Goal: Information Seeking & Learning: Learn about a topic

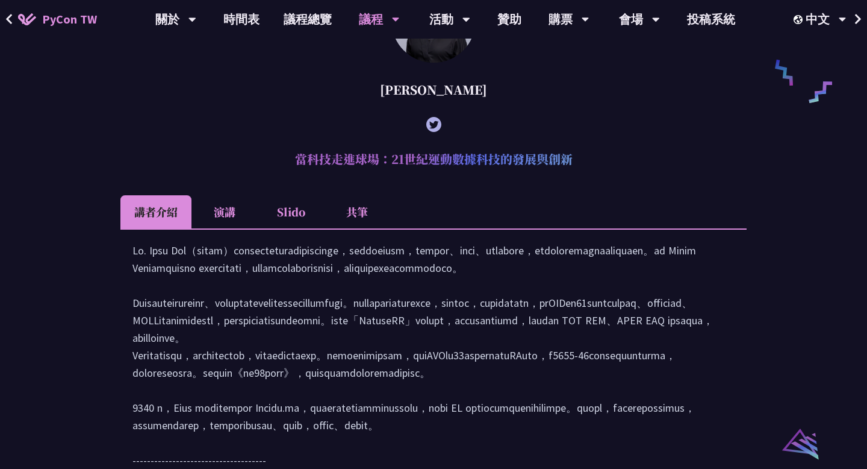
click at [364, 227] on li "共筆" at bounding box center [357, 211] width 66 height 33
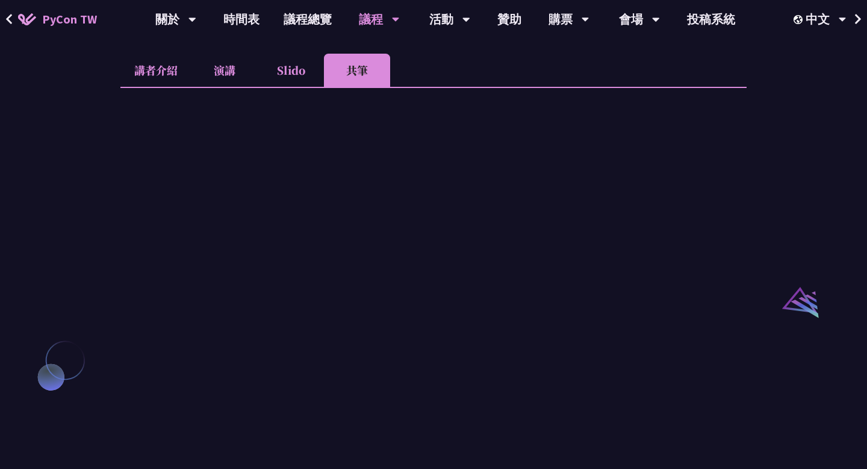
scroll to position [1080, 0]
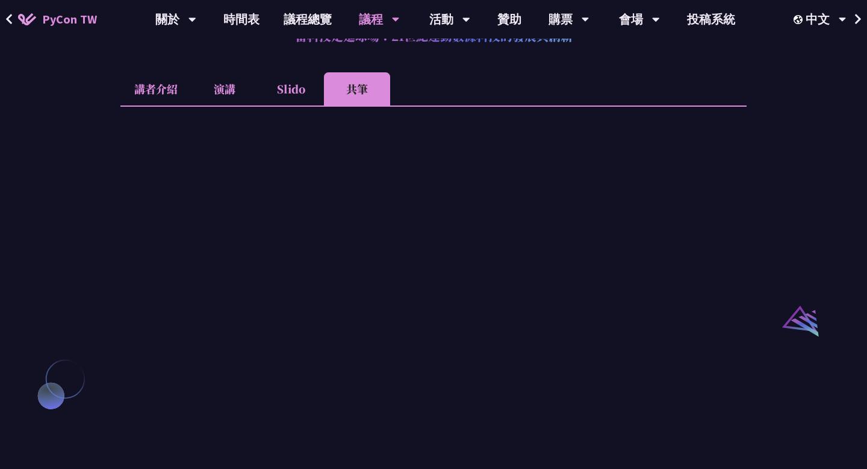
click at [154, 105] on li "講者介紹" at bounding box center [155, 88] width 71 height 33
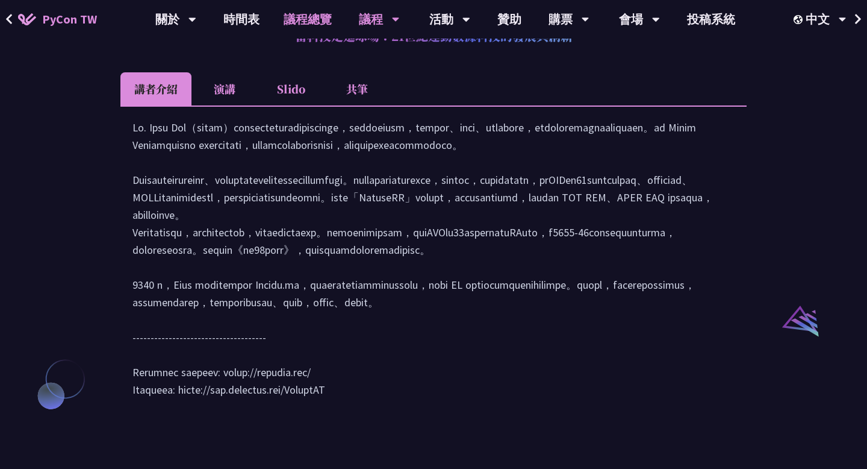
click at [313, 22] on link "議程總覽" at bounding box center [308, 19] width 72 height 39
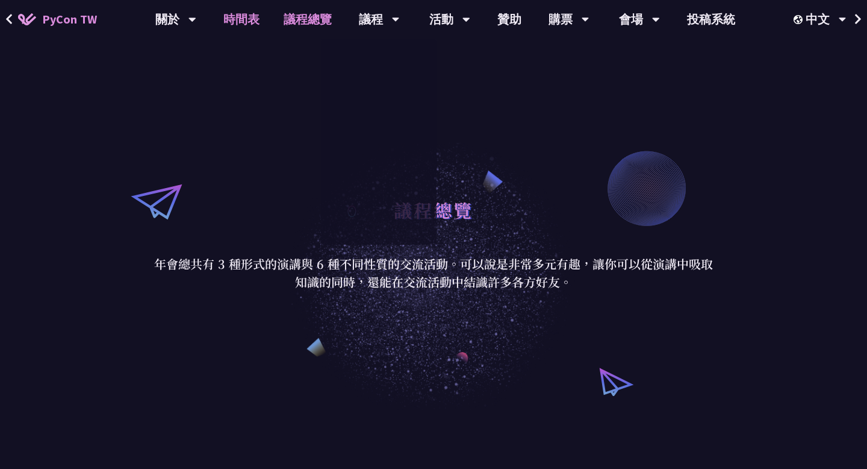
click at [239, 20] on link "時間表" at bounding box center [241, 19] width 60 height 39
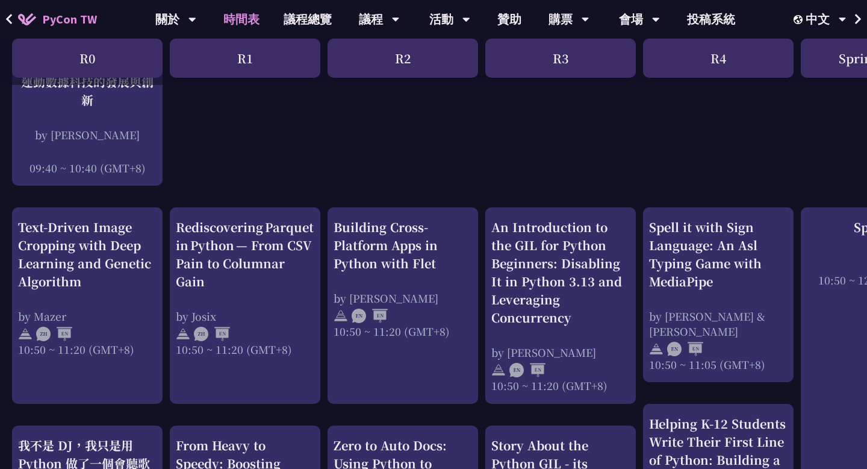
scroll to position [361, 0]
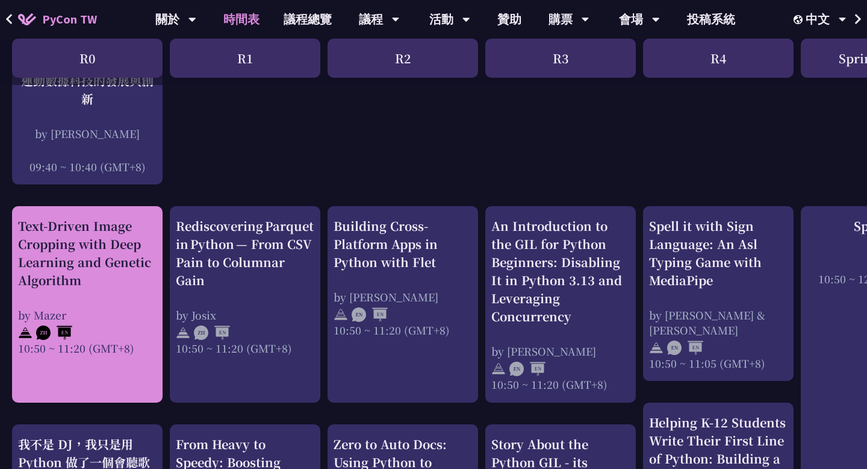
click at [67, 288] on div "Text-Driven Image Cropping with Deep Learning and Genetic Algorithm by [PERSON_…" at bounding box center [87, 286] width 139 height 139
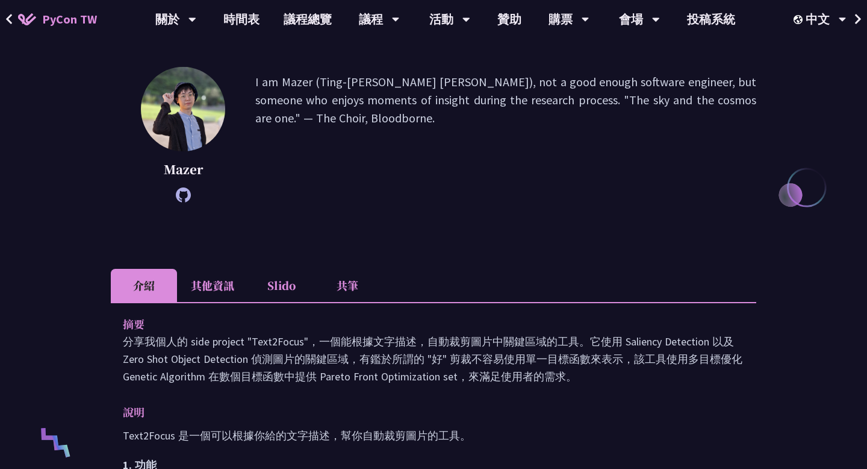
scroll to position [290, 0]
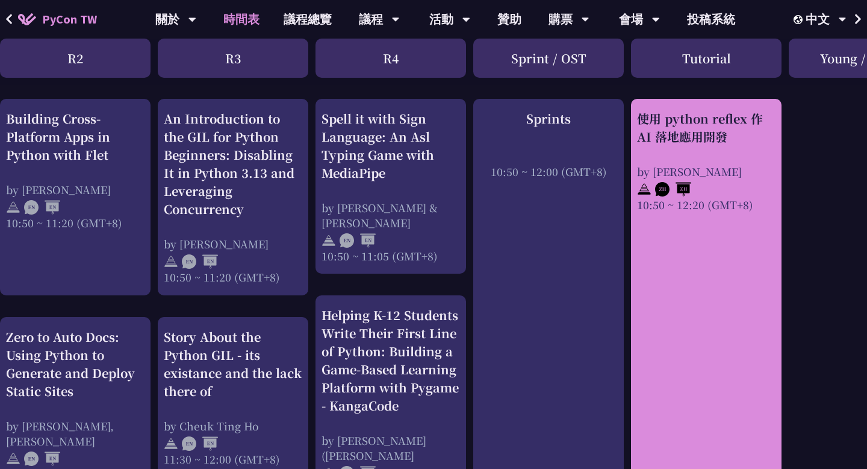
scroll to position [443, 328]
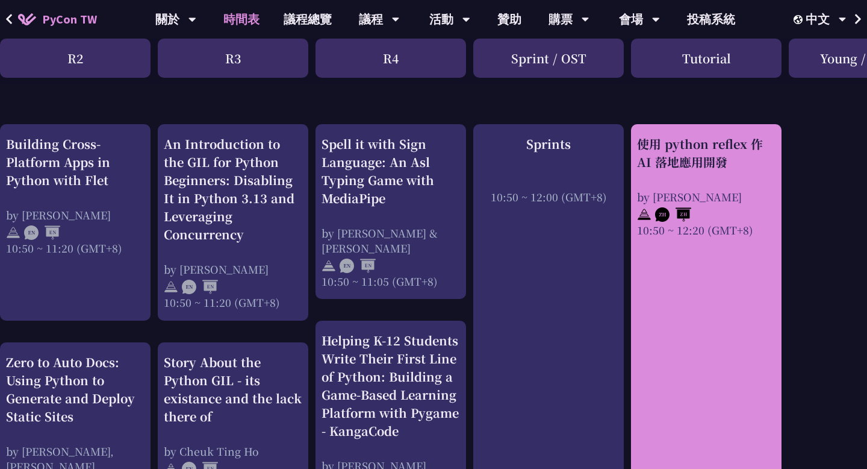
click at [703, 145] on div "使用 python reflex 作 AI 落地應用開發" at bounding box center [706, 153] width 139 height 36
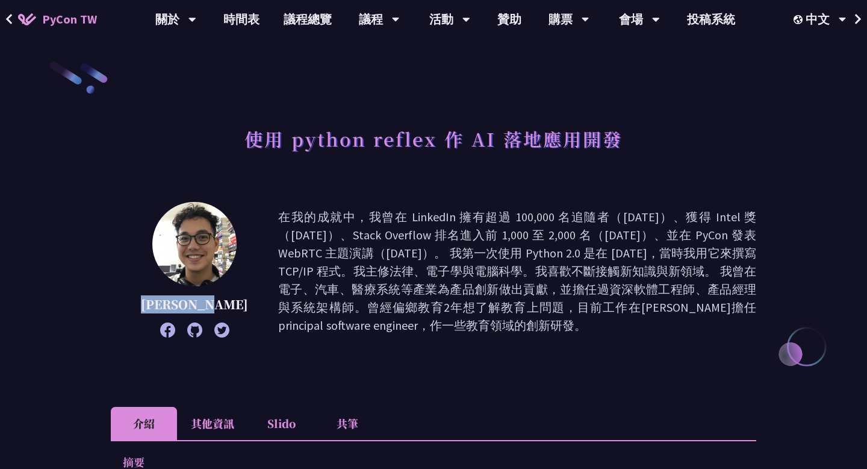
drag, startPoint x: 218, startPoint y: 303, endPoint x: 142, endPoint y: 304, distance: 75.9
click at [142, 304] on p "[PERSON_NAME]" at bounding box center [194, 304] width 107 height 18
click at [188, 335] on icon at bounding box center [194, 329] width 15 height 15
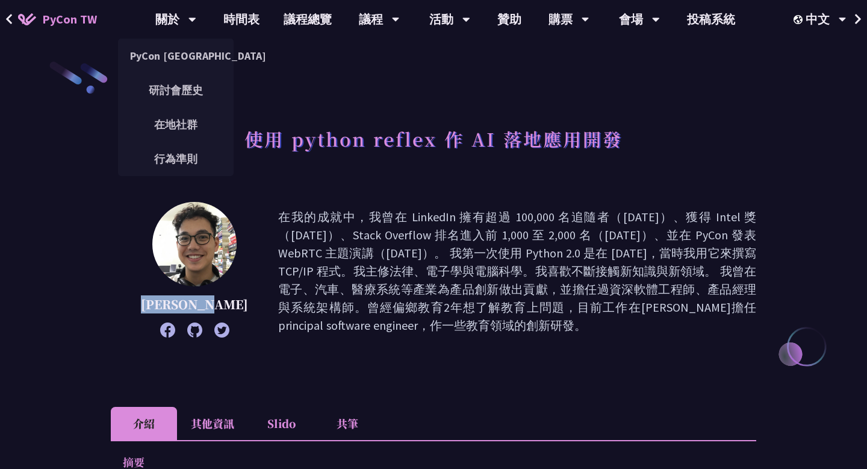
click at [269, 363] on div "[PERSON_NAME] 在我的成就中，我曾在 LinkedIn 擁有超過 100,000 名追隨者（[DATE]）、獲得 Intel 獎（[DATE]）、…" at bounding box center [434, 289] width 646 height 175
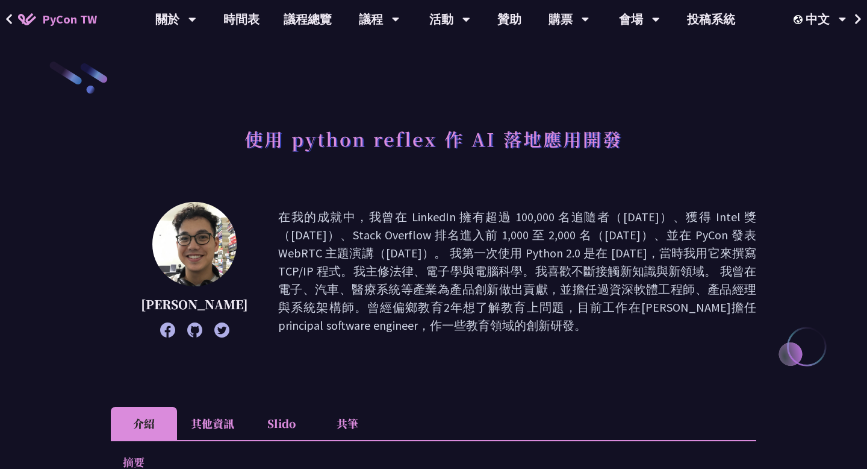
click at [214, 334] on icon at bounding box center [221, 329] width 15 height 15
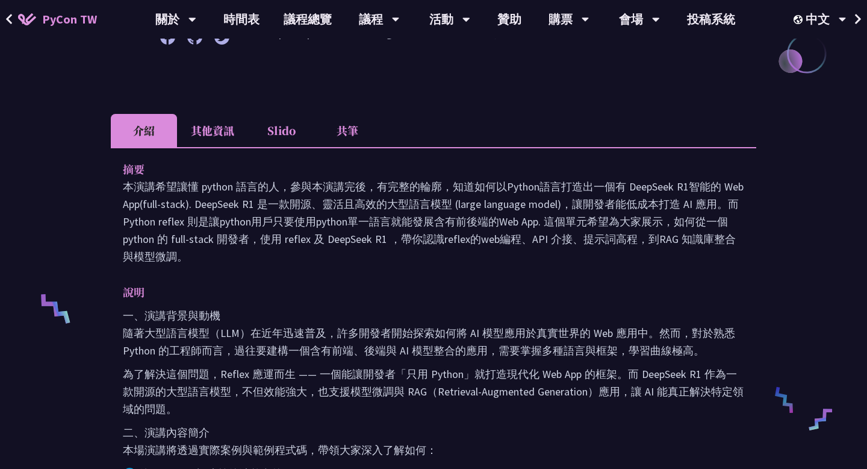
scroll to position [292, 0]
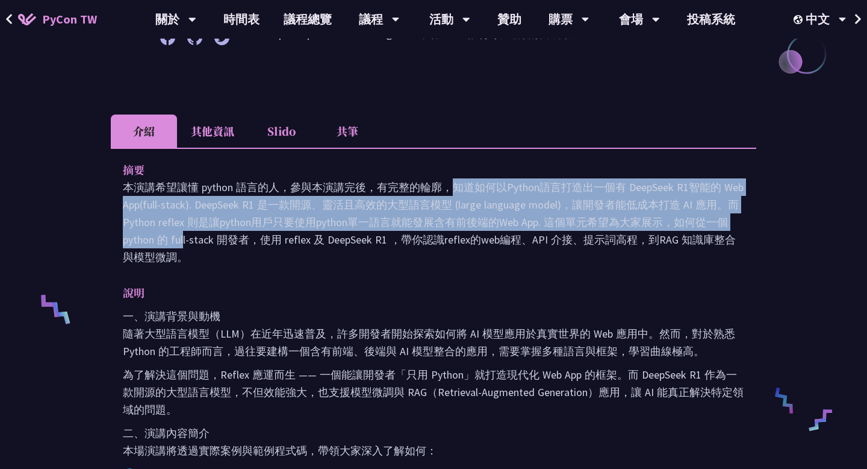
drag, startPoint x: 234, startPoint y: 187, endPoint x: 675, endPoint y: 219, distance: 442.6
click at [675, 219] on p "本演講希望讓懂 python 語言的人，參與本演講完後，有完整的輪廓，知道如何以Python語言打造出一個有 DeepSeek R1智能的 Web App(f…" at bounding box center [434, 221] width 622 height 87
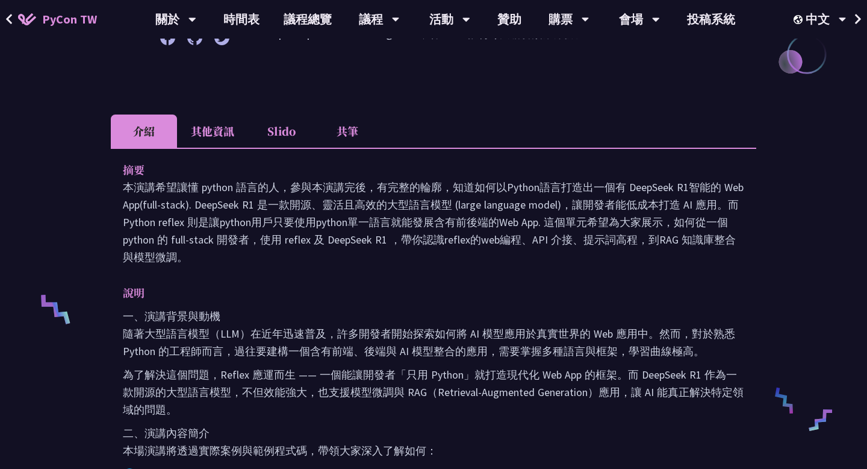
click at [675, 219] on p "本演講希望讓懂 python 語言的人，參與本演講完後，有完整的輪廓，知道如何以Python語言打造出一個有 DeepSeek R1智能的 Web App(f…" at bounding box center [434, 221] width 622 height 87
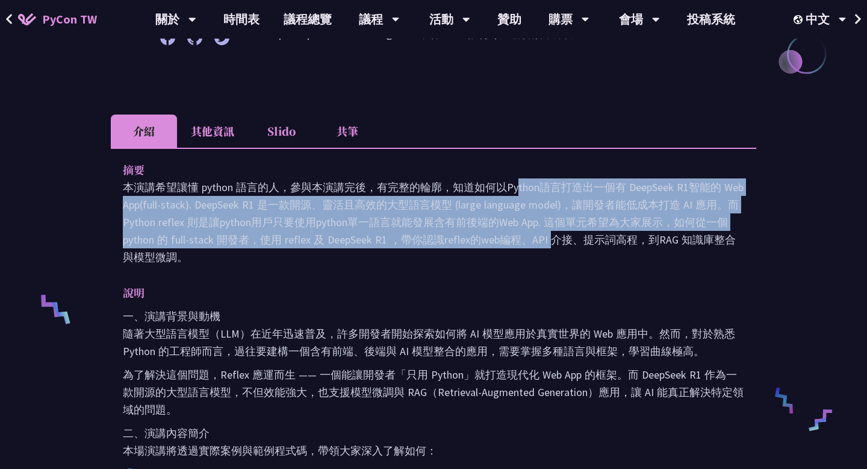
drag, startPoint x: 300, startPoint y: 189, endPoint x: 420, endPoint y: 231, distance: 127.0
click at [420, 231] on p "本演講希望讓懂 python 語言的人，參與本演講完後，有完整的輪廓，知道如何以Python語言打造出一個有 DeepSeek R1智能的 Web App(f…" at bounding box center [434, 221] width 622 height 87
drag, startPoint x: 361, startPoint y: 192, endPoint x: 409, endPoint y: 232, distance: 62.8
click at [409, 232] on p "本演講希望讓懂 python 語言的人，參與本演講完後，有完整的輪廓，知道如何以Python語言打造出一個有 DeepSeek R1智能的 Web App(f…" at bounding box center [434, 221] width 622 height 87
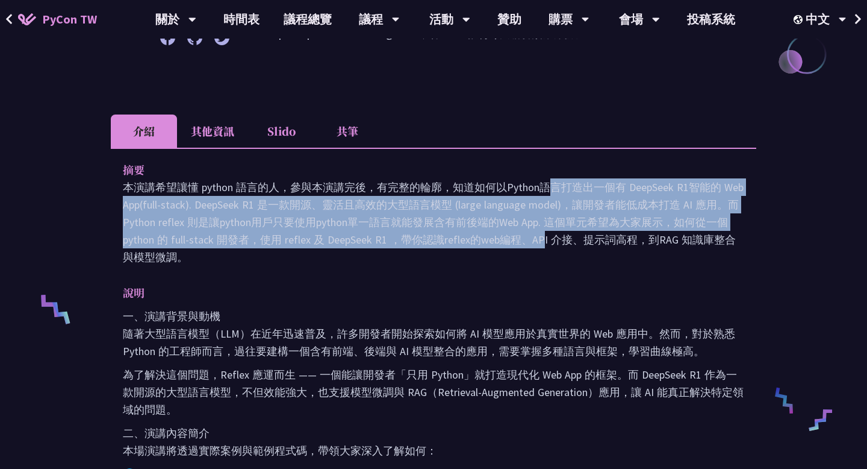
click at [409, 232] on p "本演講希望讓懂 python 語言的人，參與本演講完後，有完整的輪廓，知道如何以Python語言打造出一個有 DeepSeek R1智能的 Web App(f…" at bounding box center [434, 221] width 622 height 87
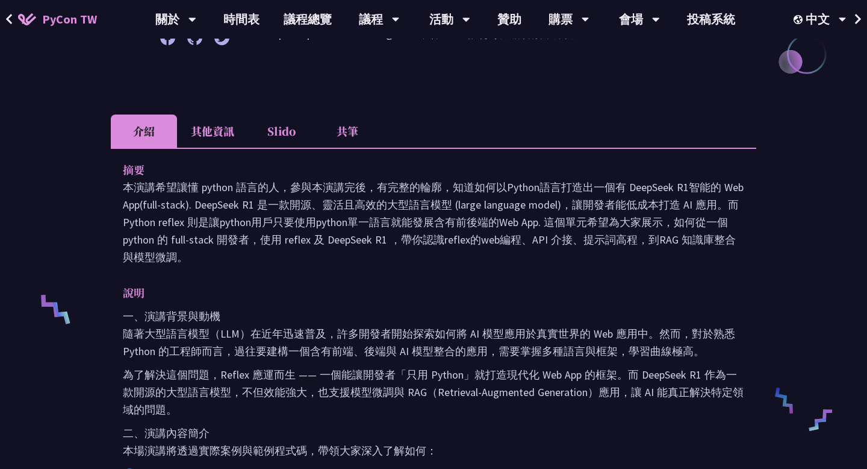
click at [341, 138] on li "共筆" at bounding box center [347, 130] width 66 height 33
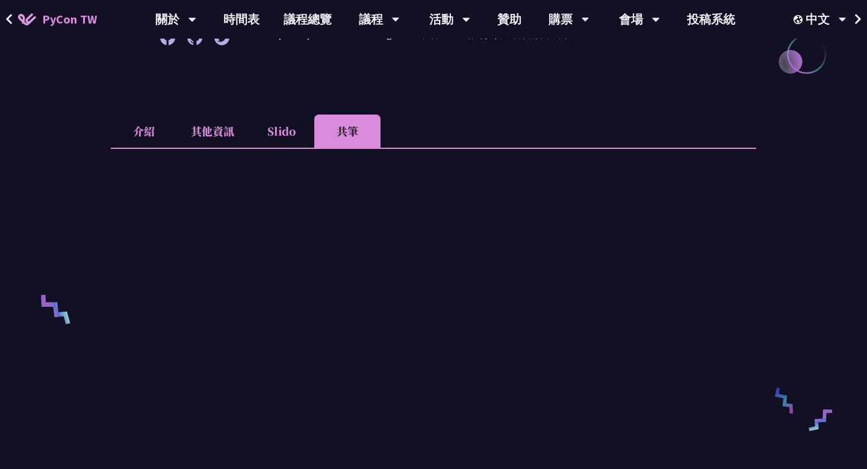
click at [147, 120] on li "介紹" at bounding box center [144, 130] width 66 height 33
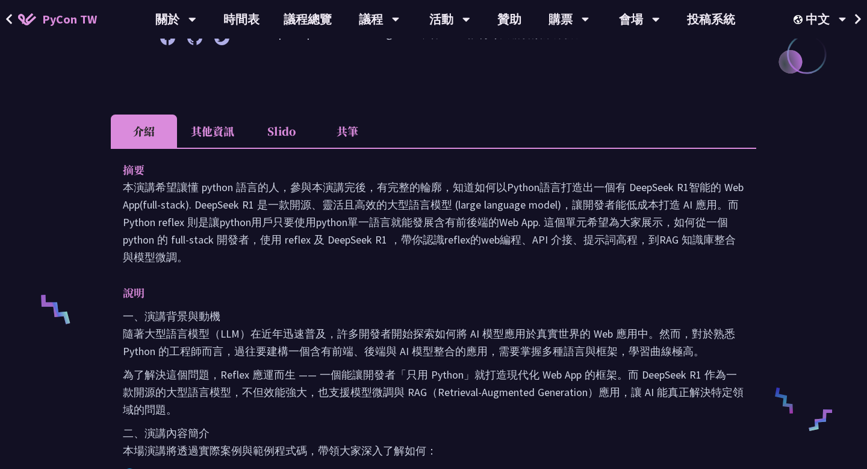
click at [325, 143] on li "共筆" at bounding box center [347, 130] width 66 height 33
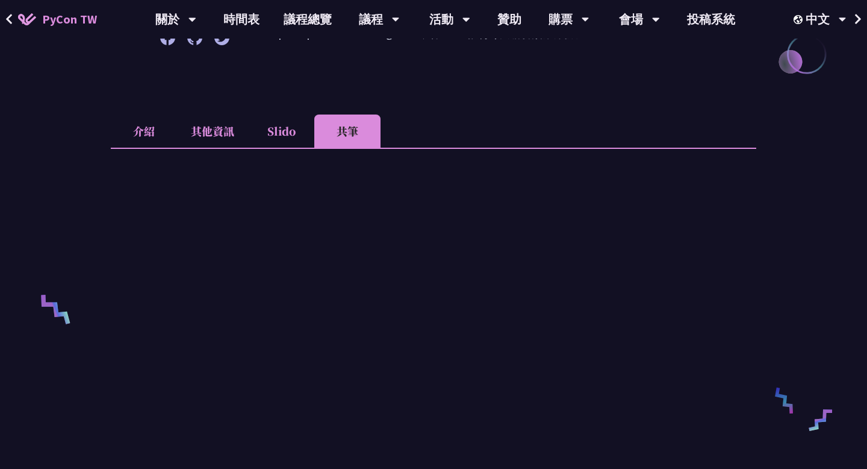
click at [136, 129] on li "介紹" at bounding box center [144, 130] width 66 height 33
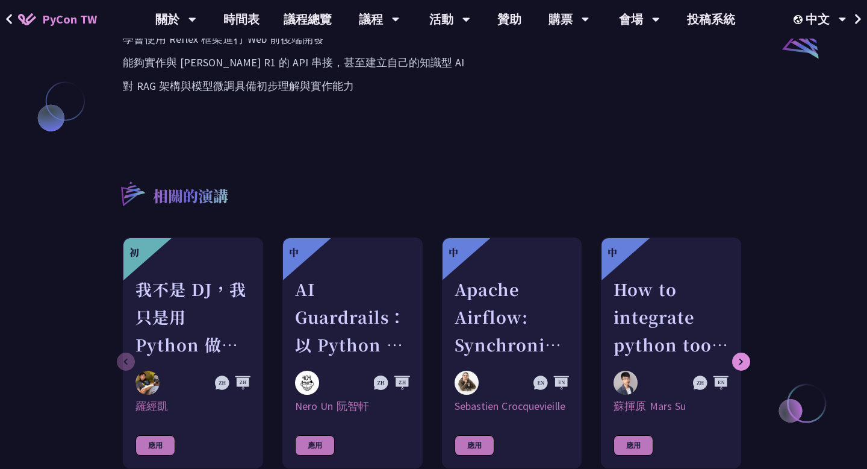
scroll to position [1021, 0]
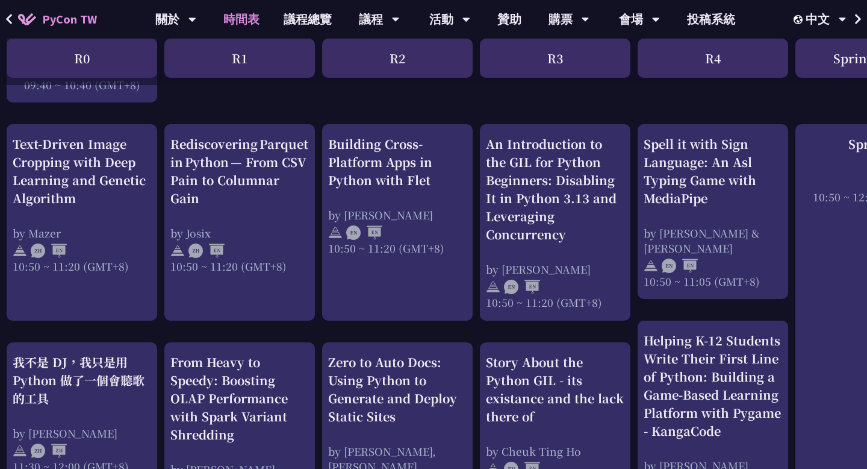
scroll to position [443, 0]
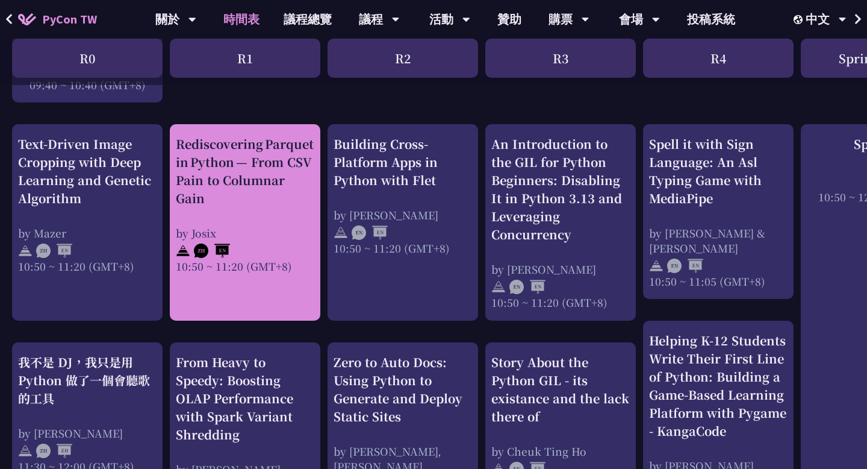
click at [264, 190] on div "Rediscovering Parquet in Python — From CSV Pain to Columnar Gain" at bounding box center [245, 171] width 139 height 72
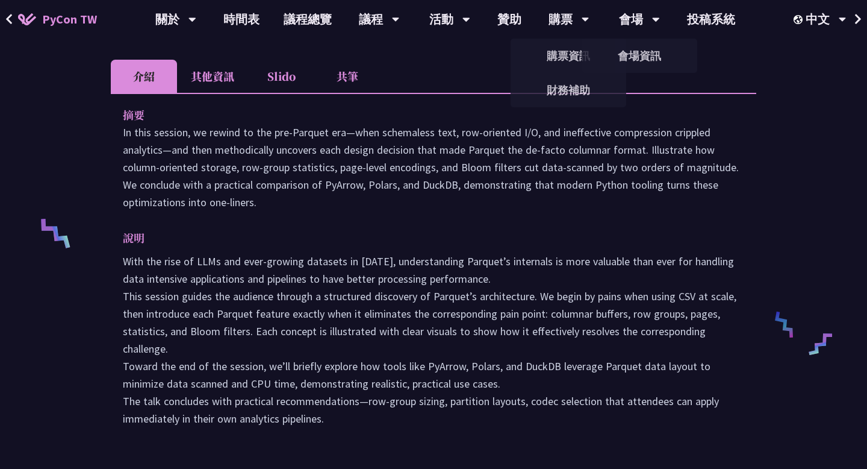
scroll to position [369, 0]
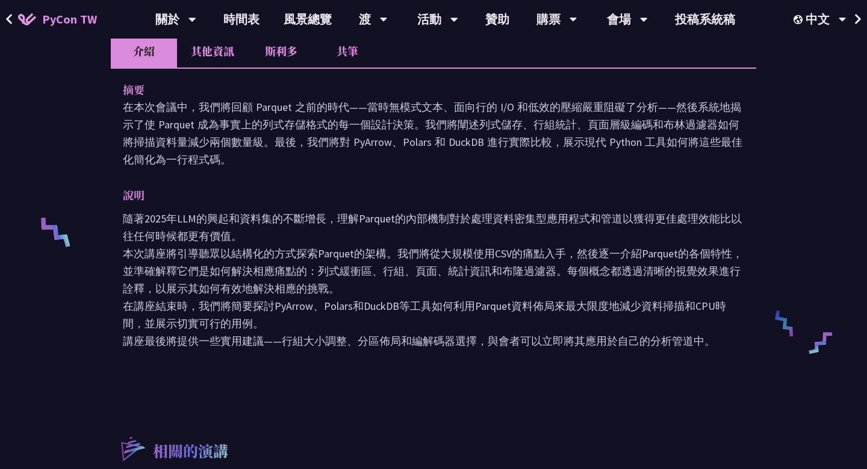
drag, startPoint x: 247, startPoint y: 107, endPoint x: 293, endPoint y: 167, distance: 75.2
click at [293, 167] on p "在本次會議中，我們將回顧 Parquet 之前的時代——當時無模式文本、面向行的 I/O 和低效的壓縮嚴重阻礙了分析——然後系統地揭示了使 Parquet 成…" at bounding box center [434, 133] width 622 height 70
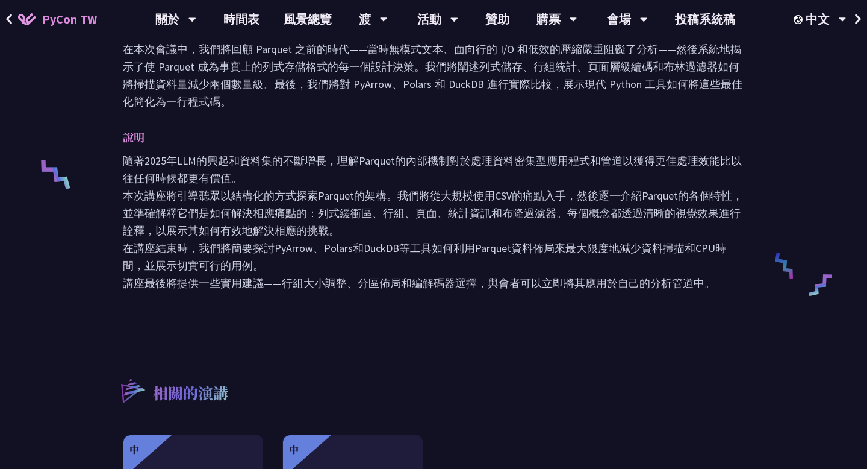
scroll to position [354, 0]
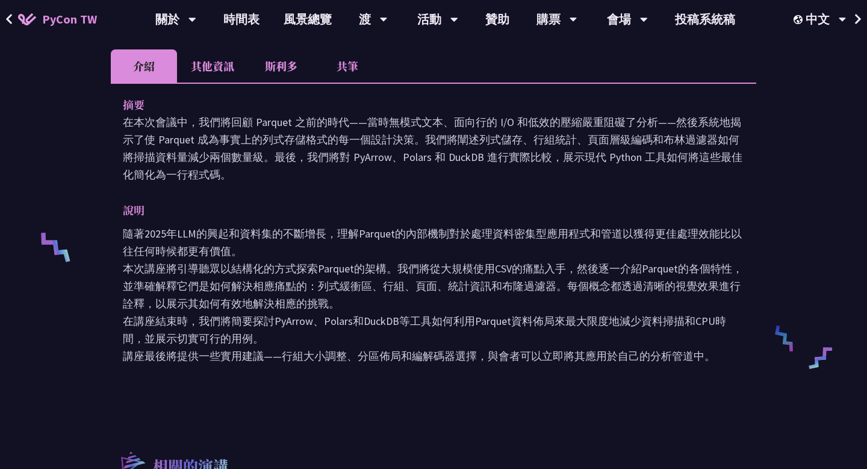
drag, startPoint x: 264, startPoint y: 123, endPoint x: 308, endPoint y: 176, distance: 68.9
click at [308, 176] on p "在本次會議中，我們將回顧 Parquet 之前的時代——當時無模式文本、面向行的 I/O 和低效的壓縮嚴重阻礙了分析——然後系統地揭示了使 Parquet 成…" at bounding box center [434, 148] width 622 height 70
drag, startPoint x: 271, startPoint y: 121, endPoint x: 308, endPoint y: 169, distance: 61.0
click at [308, 169] on p "在本次會議中，我們將回顧 Parquet 之前的時代——當時無模式文本、面向行的 I/O 和低效的壓縮嚴重阻礙了分析——然後系統地揭示了使 Parquet 成…" at bounding box center [434, 148] width 622 height 70
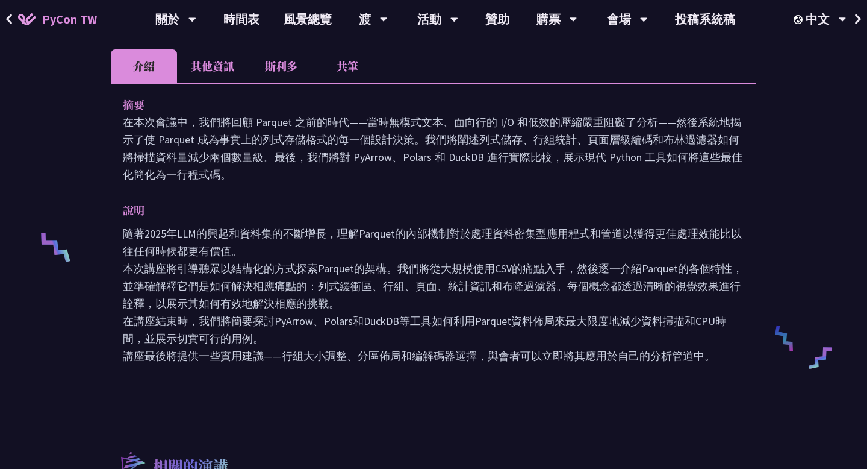
click at [308, 169] on p "在本次會議中，我們將回顧 Parquet 之前的時代——當時無模式文本、面向行的 I/O 和低效的壓縮嚴重阻礙了分析——然後系統地揭示了使 Parquet 成…" at bounding box center [434, 148] width 622 height 70
drag, startPoint x: 232, startPoint y: 128, endPoint x: 278, endPoint y: 176, distance: 66.5
click at [278, 176] on p "在本次會議中，我們將回顧 Parquet 之前的時代——當時無模式文本、面向行的 I/O 和低效的壓縮嚴重阻礙了分析——然後系統地揭示了使 Parquet 成…" at bounding box center [434, 148] width 622 height 70
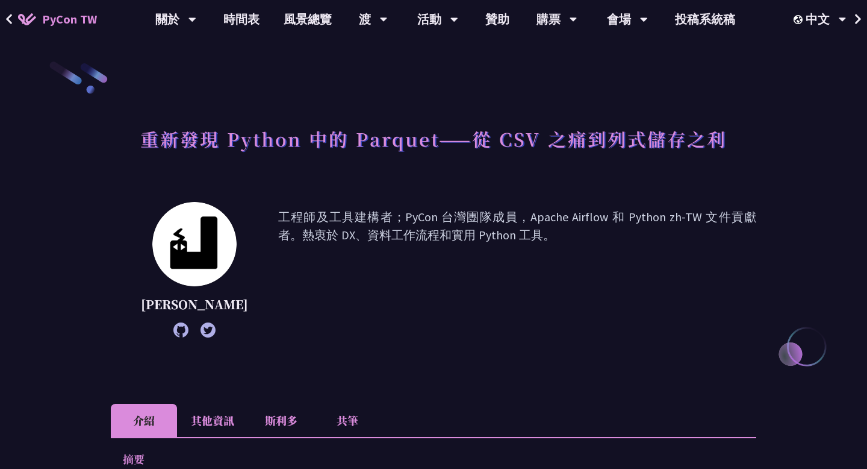
scroll to position [512, 0]
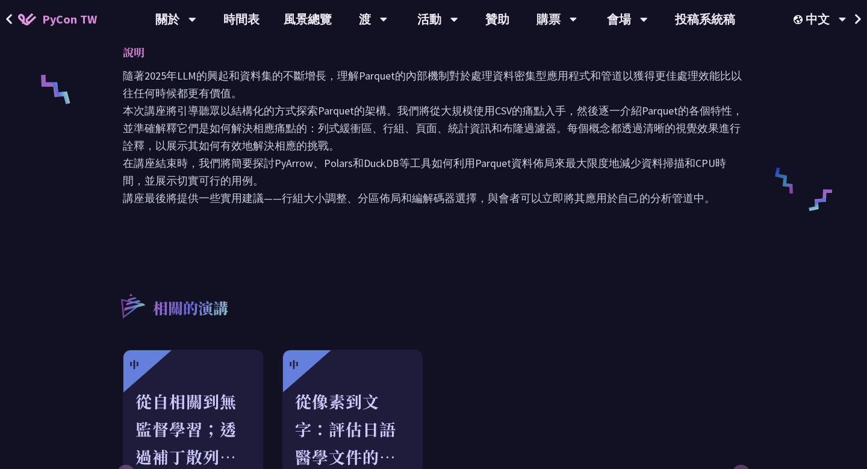
click at [384, 164] on font "在講座結束時，我們將簡要探討PyArrow、Polars和DuckDB等工具如何利用Parquet資料佈局來最大限度地減少資料掃描和CPU時間，並展示切實可行…" at bounding box center [424, 171] width 603 height 31
click at [367, 142] on p "隨著[DATE]LLM的興起和資料集的不斷增長，理解Parquet的內部機制對於處理資料密集型應用程式和管道以獲得更佳處理效能比以往任何時候都更有價值。 本次…" at bounding box center [434, 137] width 622 height 140
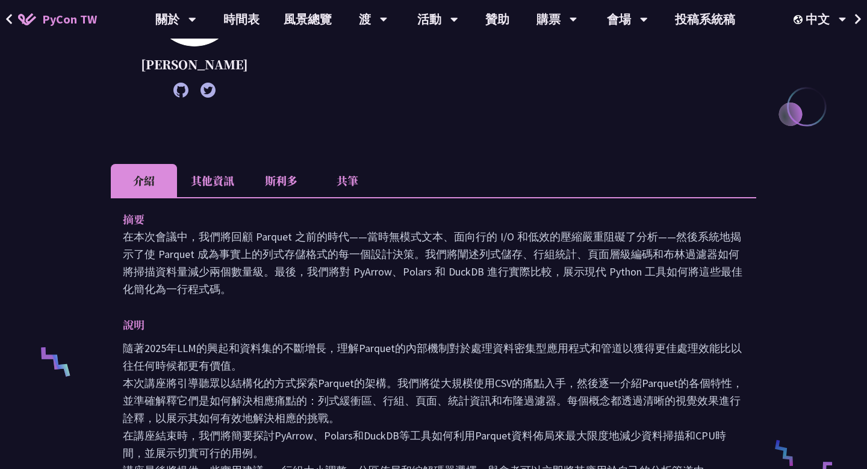
scroll to position [0, 0]
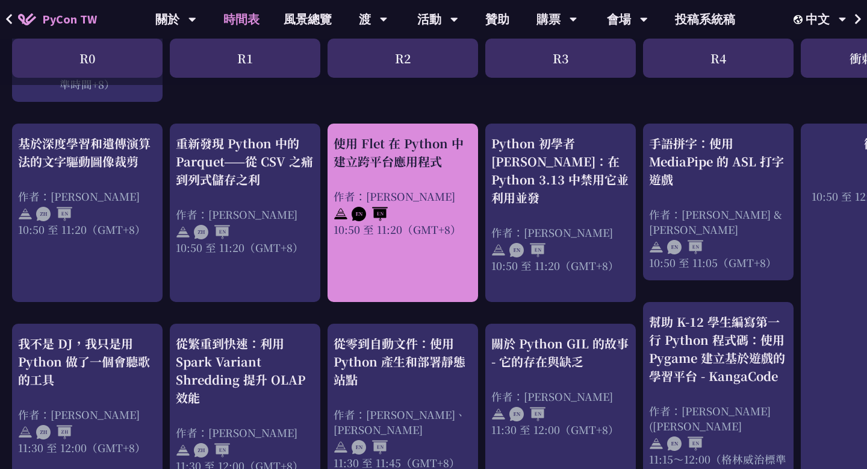
scroll to position [460, 0]
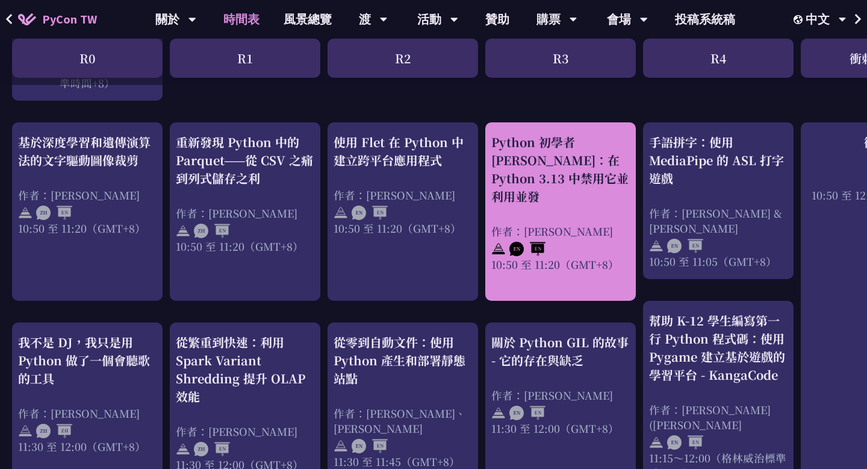
click at [511, 178] on font "Python 初學者 [PERSON_NAME]：在 Python 3.13 中禁用它並利用並發" at bounding box center [559, 169] width 137 height 72
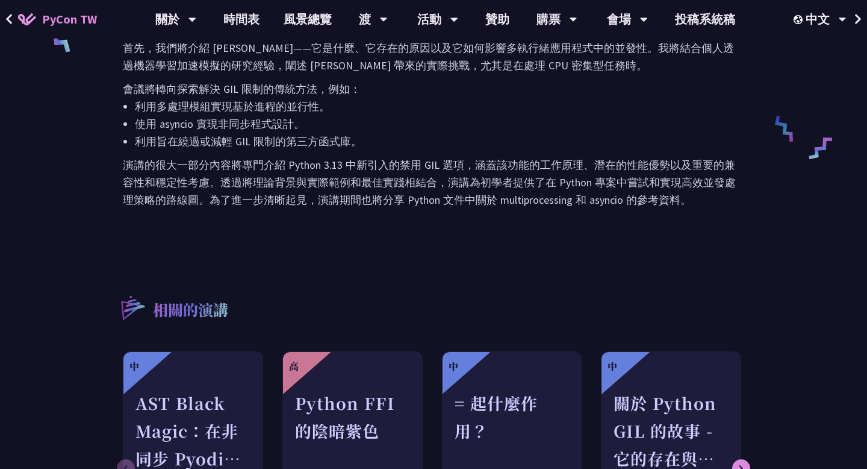
scroll to position [273, 0]
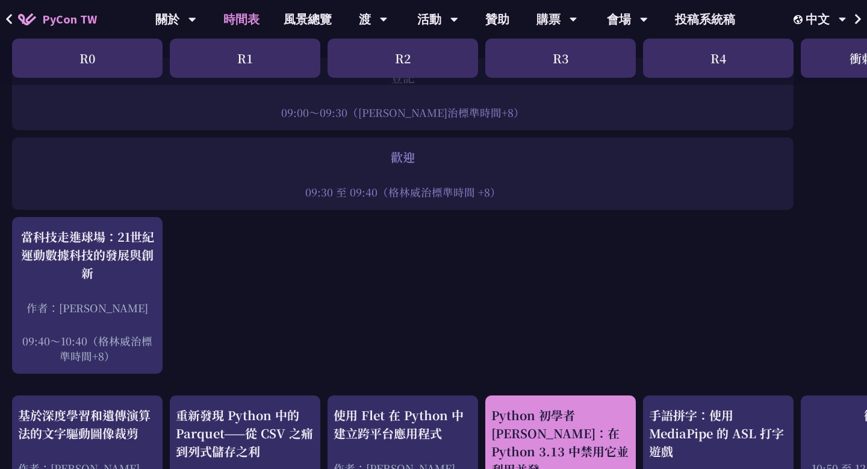
scroll to position [450, 0]
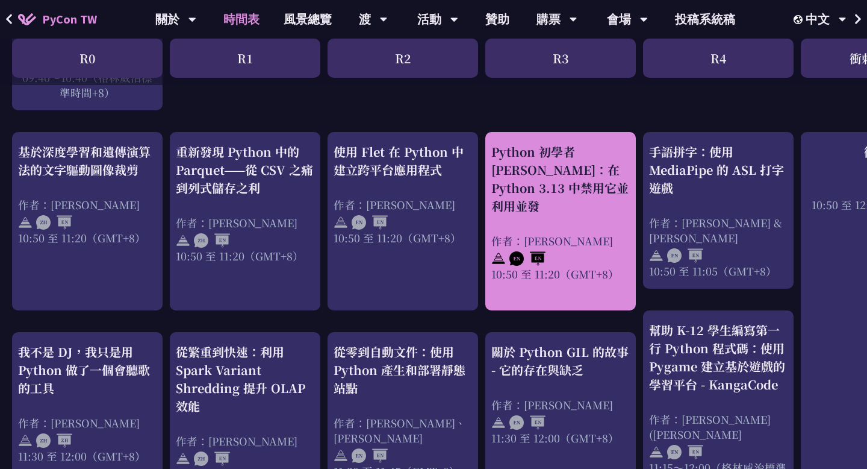
click at [565, 192] on font "Python 初學者 [PERSON_NAME]：在 Python 3.13 中禁用它並利用並發" at bounding box center [559, 179] width 137 height 72
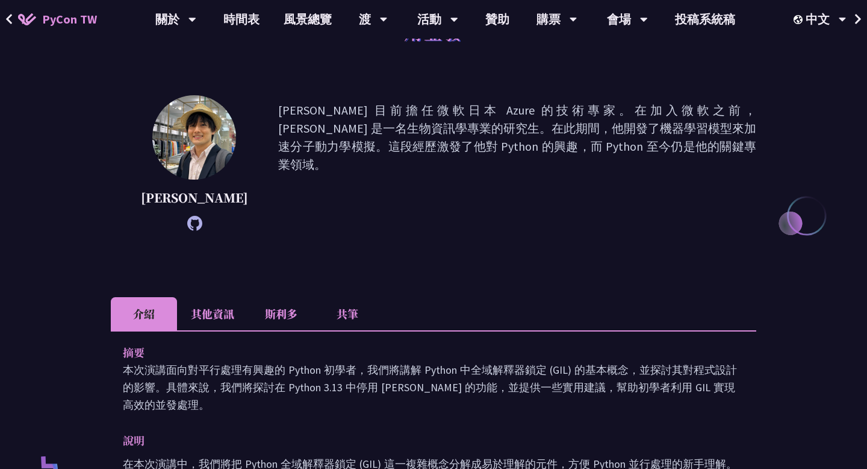
scroll to position [131, 0]
click at [219, 300] on li "其他資訊" at bounding box center [212, 312] width 71 height 33
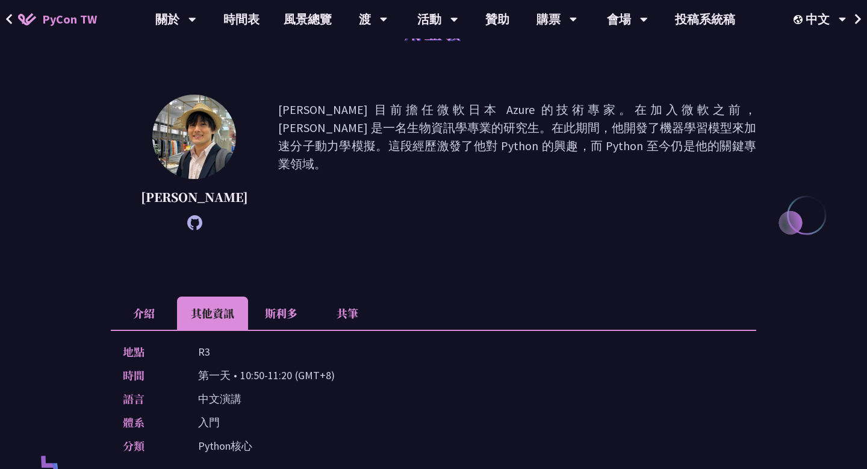
click at [129, 296] on li "介紹" at bounding box center [144, 312] width 66 height 33
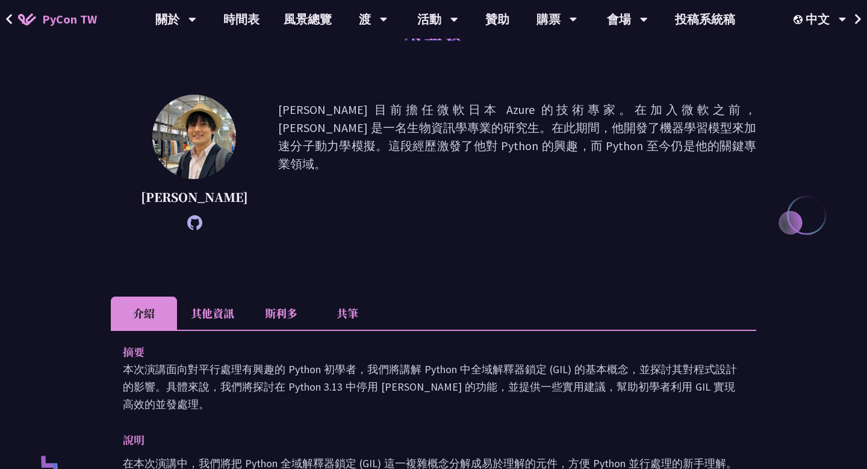
click at [213, 305] on font "其他資訊" at bounding box center [212, 313] width 43 height 16
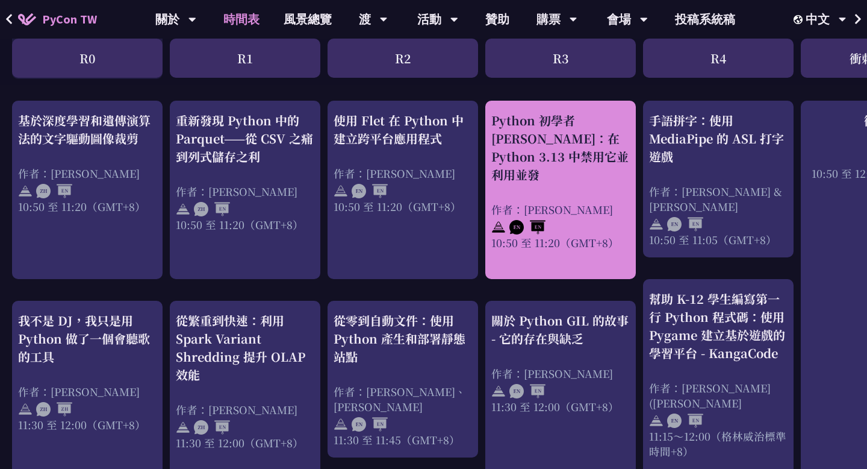
scroll to position [482, 0]
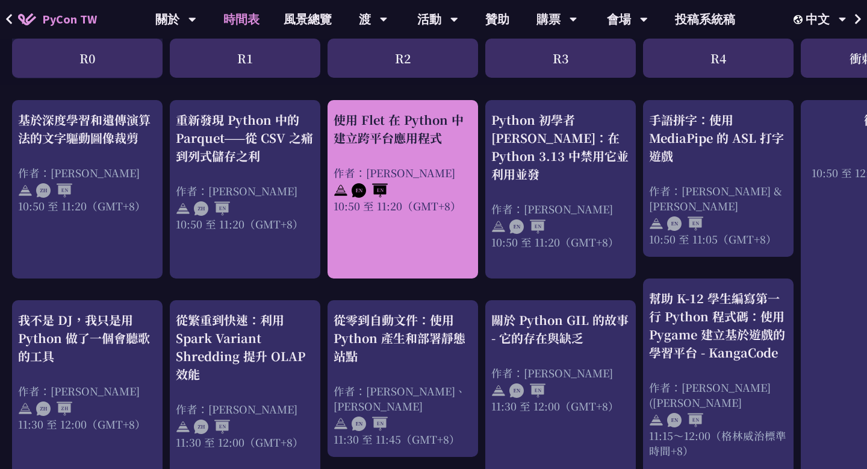
click at [407, 151] on div "使用 Flet 在 Python 中建立跨平台應用程式 作者：[PERSON_NAME] 10:50 至 11:20（GMT+8）" at bounding box center [403, 162] width 139 height 102
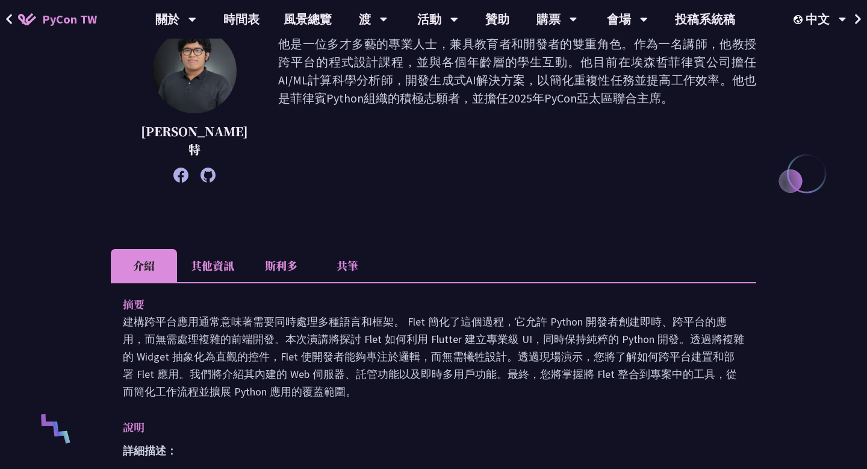
scroll to position [317, 0]
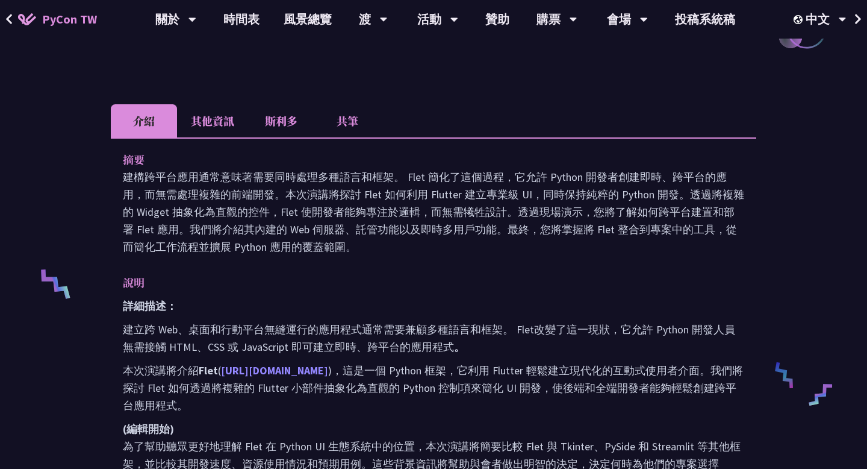
click at [275, 363] on font "[URL][DOMAIN_NAME]" at bounding box center [274, 370] width 107 height 14
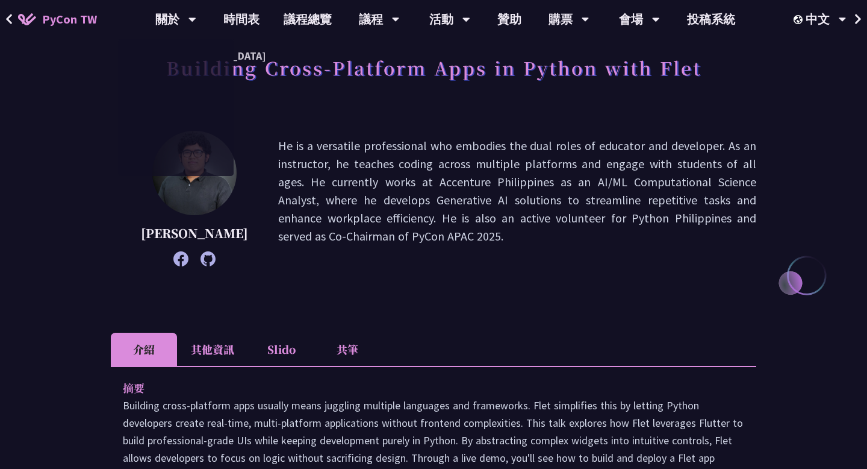
scroll to position [0, 0]
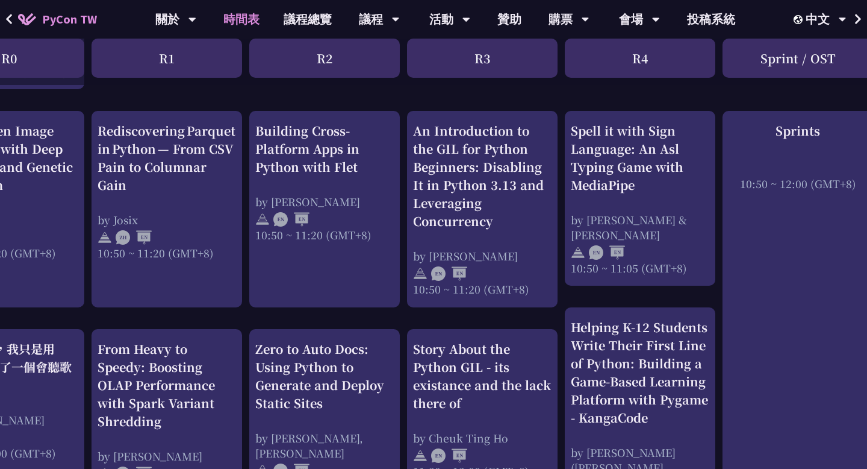
scroll to position [491, 78]
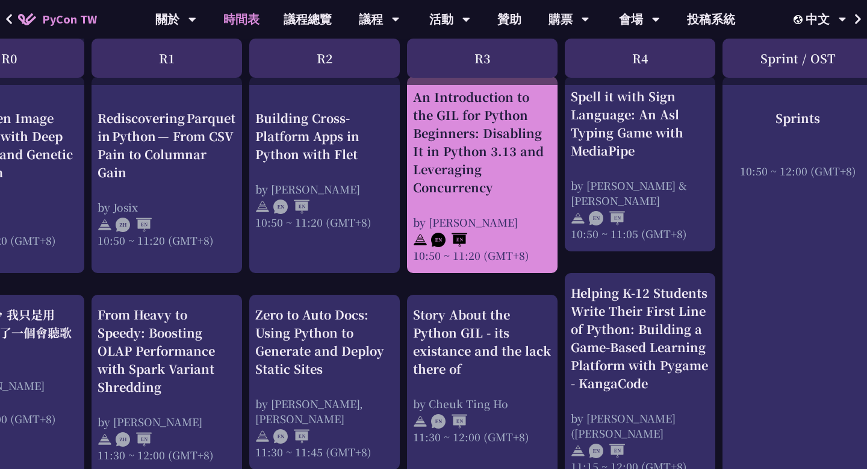
click at [525, 177] on div "An Introduction to the GIL for Python Beginners: Disabling It in Python 3.13 an…" at bounding box center [482, 142] width 139 height 108
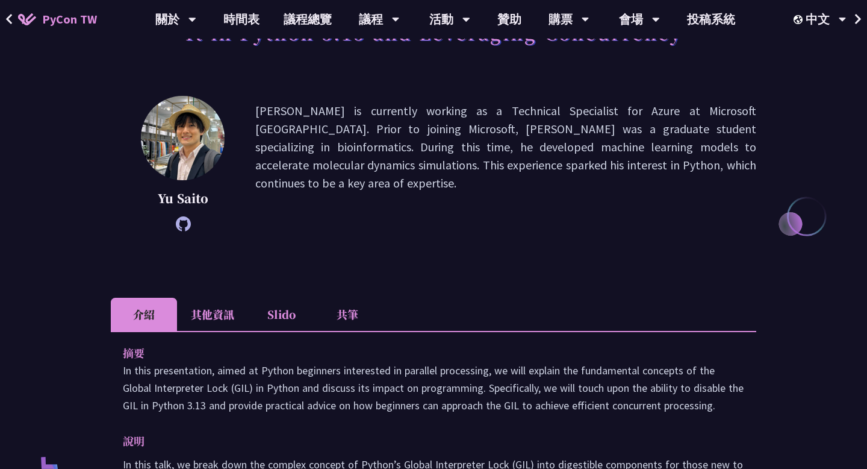
scroll to position [267, 0]
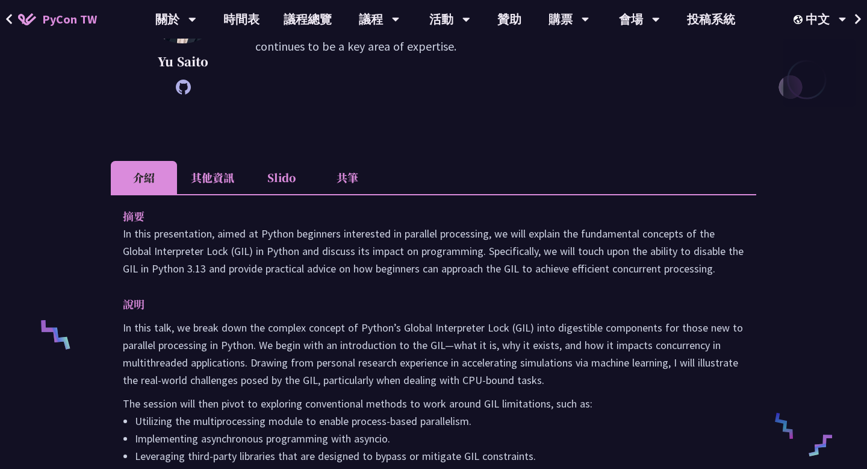
click at [526, 97] on div "[PERSON_NAME] Saito [PERSON_NAME] Saito is currently working as a Technical Spe…" at bounding box center [434, 45] width 646 height 172
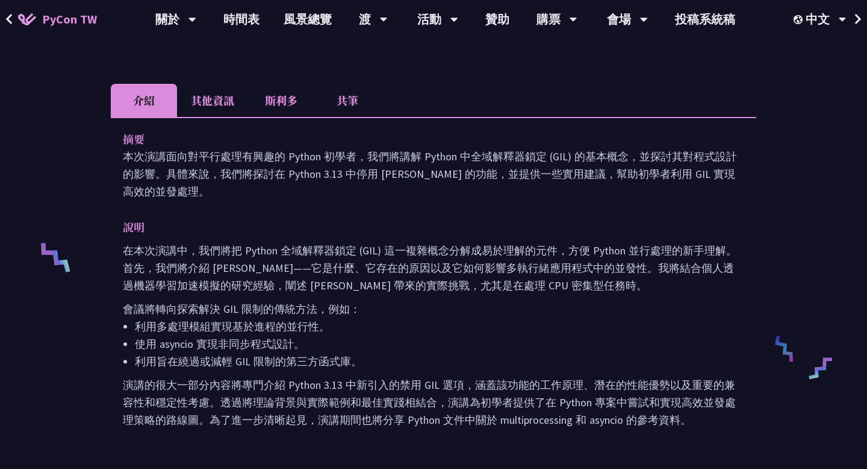
scroll to position [344, 0]
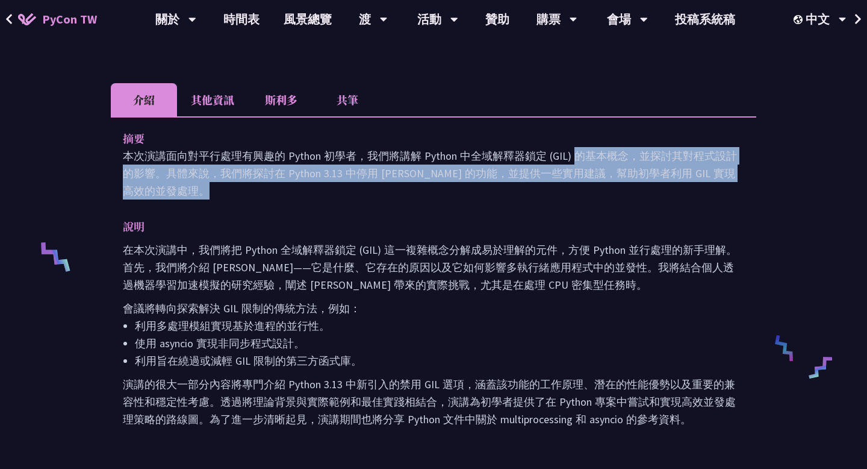
drag, startPoint x: 431, startPoint y: 132, endPoint x: 471, endPoint y: 178, distance: 61.0
click at [471, 178] on div "摘要 本次演講面向對平行處理有興趣的 Python 初學者，我們將講解 Python 中全域解釋器鎖定 (GIL) 的基本概念，並探討其對程式設計的影響。具體…" at bounding box center [434, 286] width 646 height 341
drag, startPoint x: 260, startPoint y: 128, endPoint x: 303, endPoint y: 176, distance: 65.3
click at [303, 176] on div "摘要 本次演講面向對平行處理有興趣的 Python 初學者，我們將講解 Python 中全域解釋器鎖定 (GIL) 的基本概念，並探討其對程式設計的影響。具體…" at bounding box center [434, 286] width 646 height 341
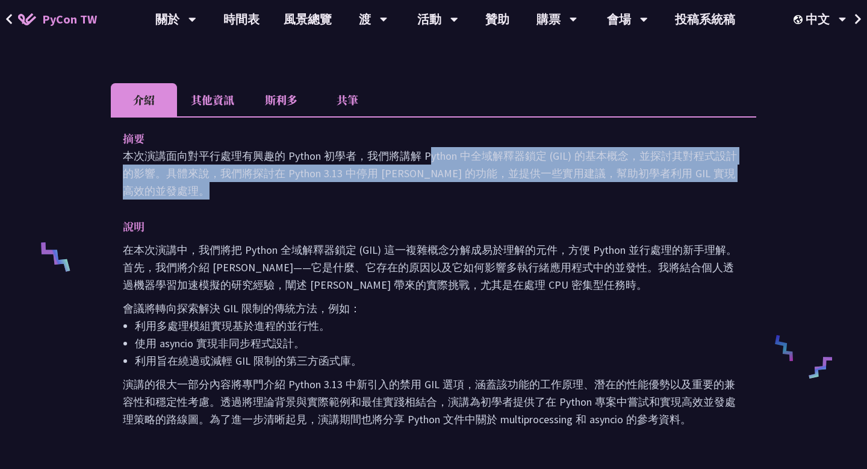
click at [303, 176] on div "摘要 本次演講面向對平行處理有興趣的 Python 初學者，我們將講解 Python 中全域解釋器鎖定 (GIL) 的基本概念，並探討其對程式設計的影響。具體…" at bounding box center [434, 286] width 646 height 341
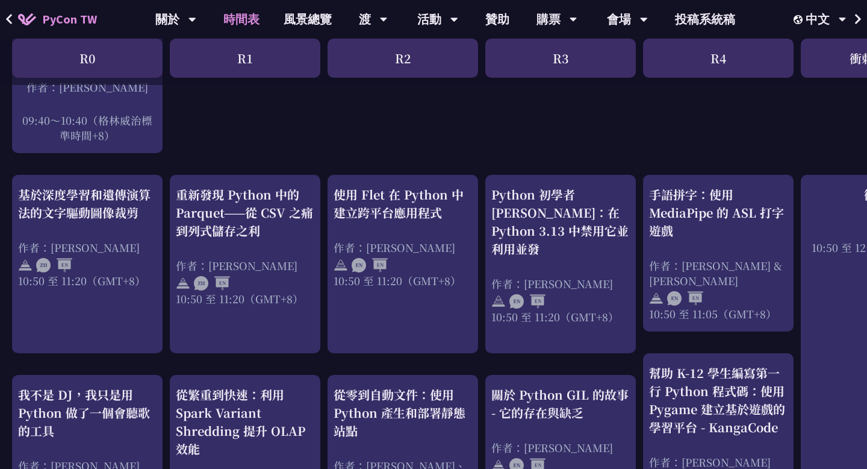
scroll to position [408, 0]
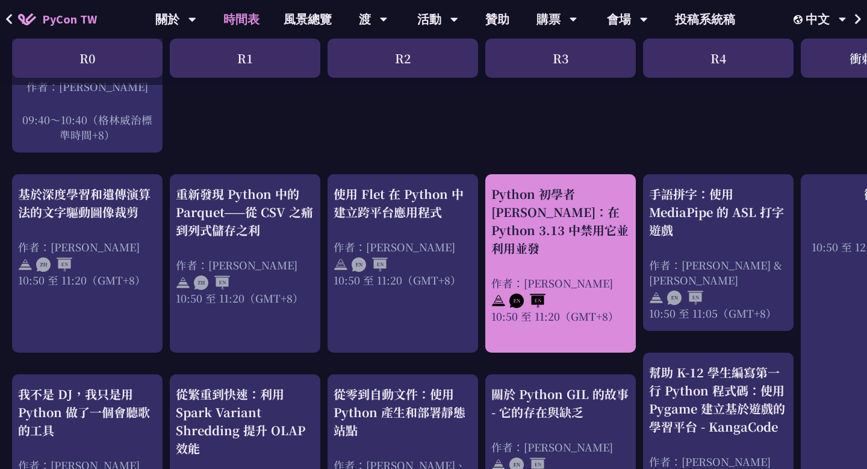
click at [581, 210] on font "Python 初學者 [PERSON_NAME]：在 Python 3.13 中禁用它並利用並發" at bounding box center [559, 221] width 137 height 72
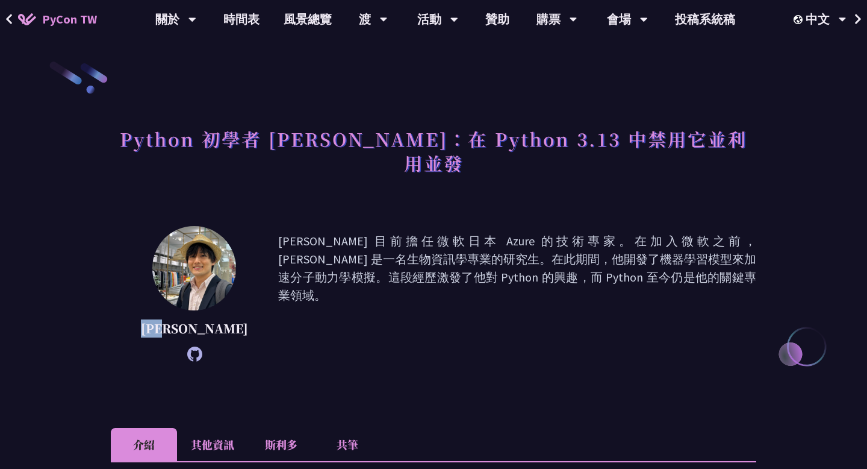
drag, startPoint x: 166, startPoint y: 306, endPoint x: 204, endPoint y: 304, distance: 37.4
click at [204, 319] on p "[PERSON_NAME]" at bounding box center [194, 328] width 107 height 18
click at [187, 346] on icon at bounding box center [194, 353] width 15 height 15
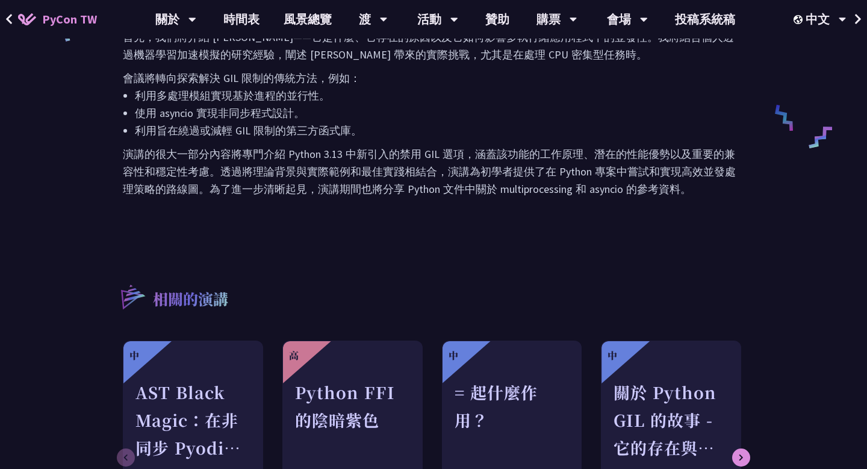
scroll to position [633, 0]
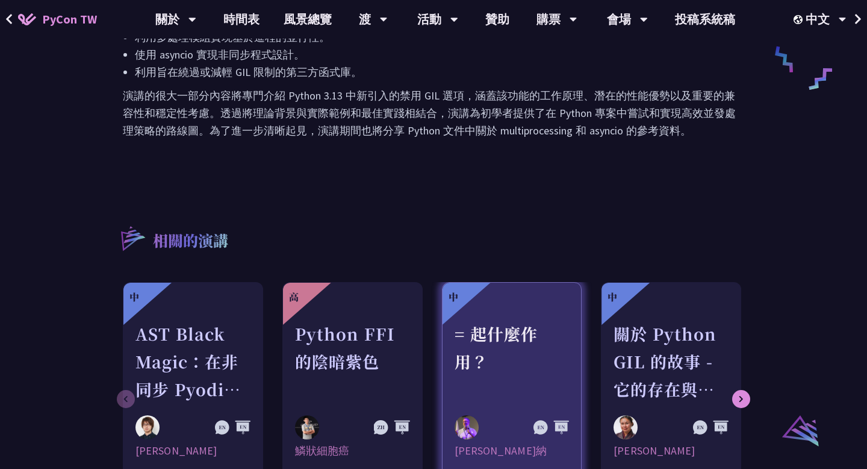
click at [506, 322] on font "= 起什麼作用？" at bounding box center [496, 347] width 83 height 51
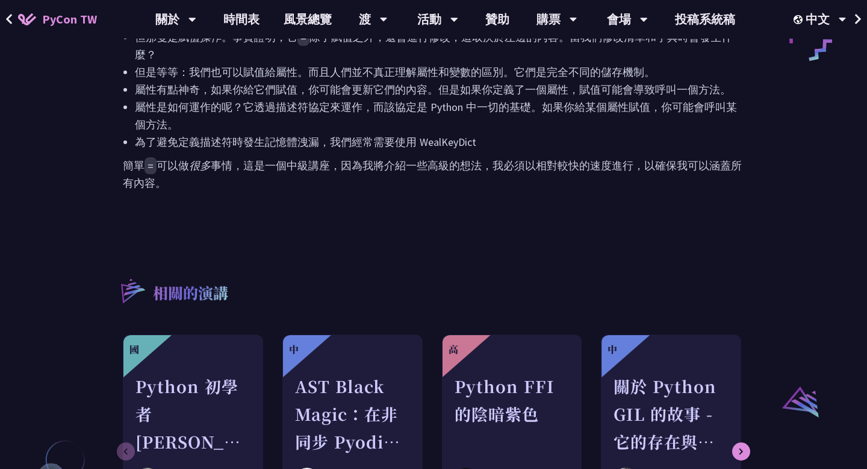
scroll to position [663, 0]
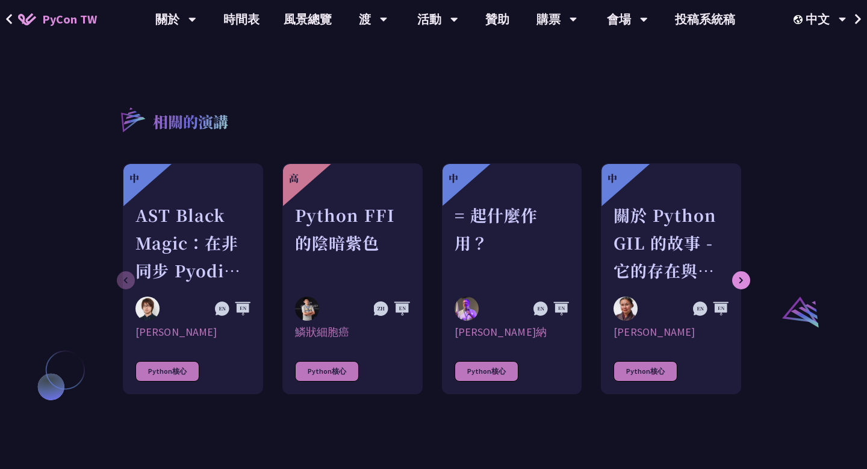
scroll to position [762, 0]
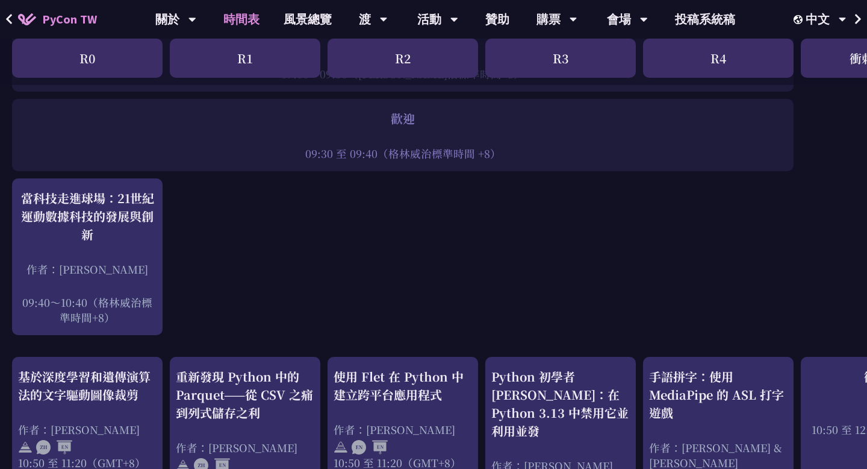
scroll to position [443, 0]
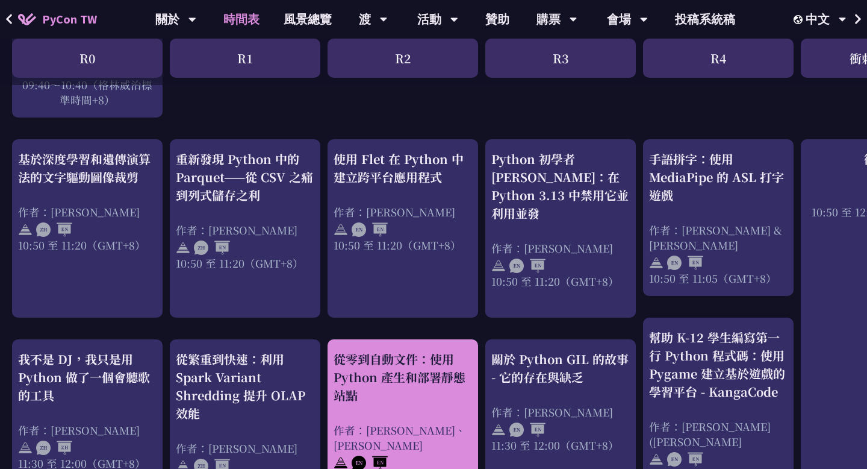
click at [429, 350] on font "從零到自動文件：使用 Python 產生和部署靜態站點" at bounding box center [400, 377] width 132 height 54
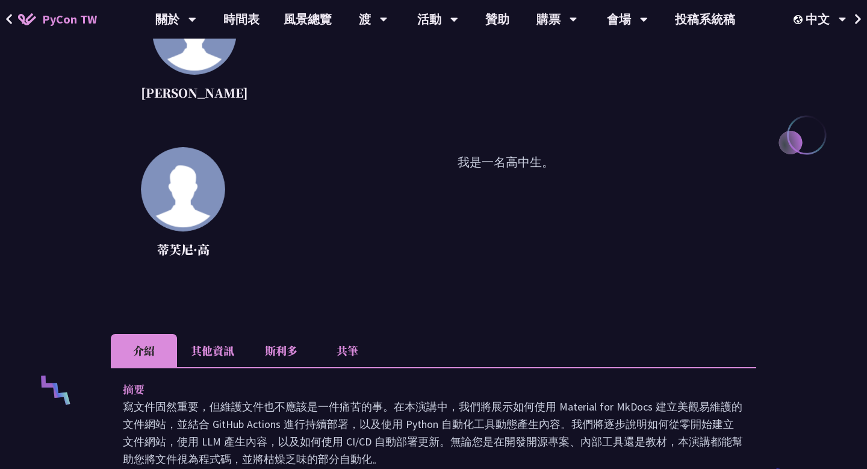
scroll to position [401, 0]
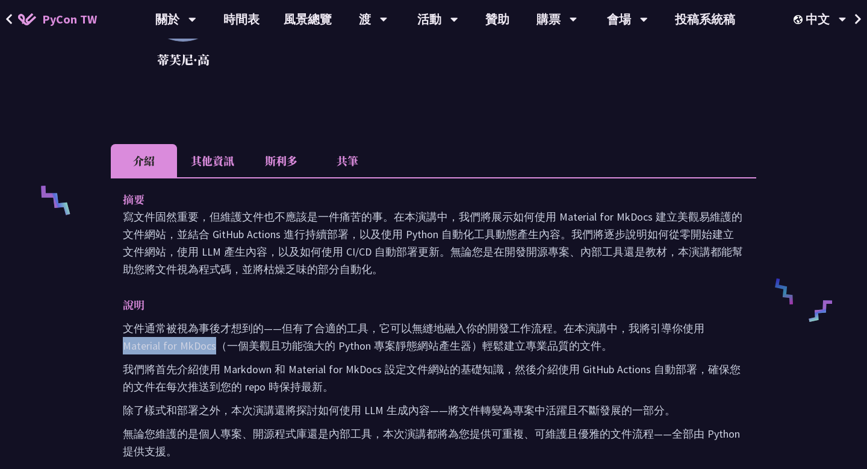
drag, startPoint x: 178, startPoint y: 344, endPoint x: 706, endPoint y: 329, distance: 528.4
click at [705, 329] on font "文件通常被視為事後才想到的——但有了合適的工具，它可以無縫地融入你的開發工作流程。在本演講中，我將引導你使用 Material for MkDocs（一個美觀…" at bounding box center [414, 336] width 582 height 31
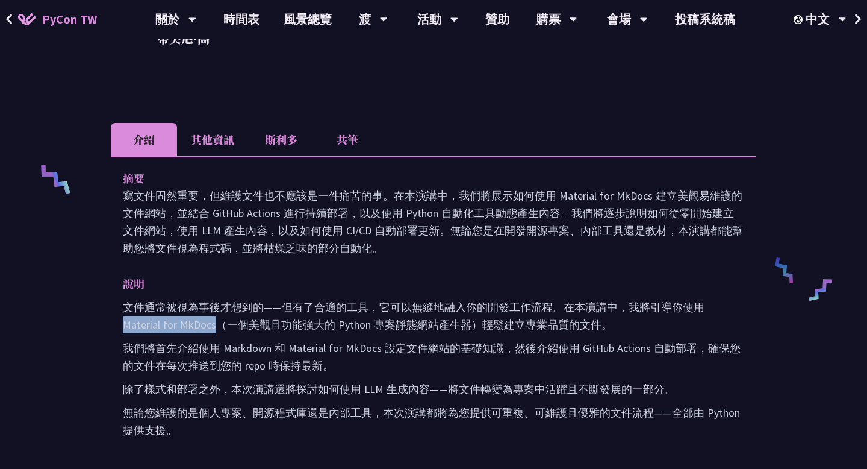
scroll to position [423, 0]
click at [214, 144] on font "其他資訊" at bounding box center [212, 139] width 43 height 16
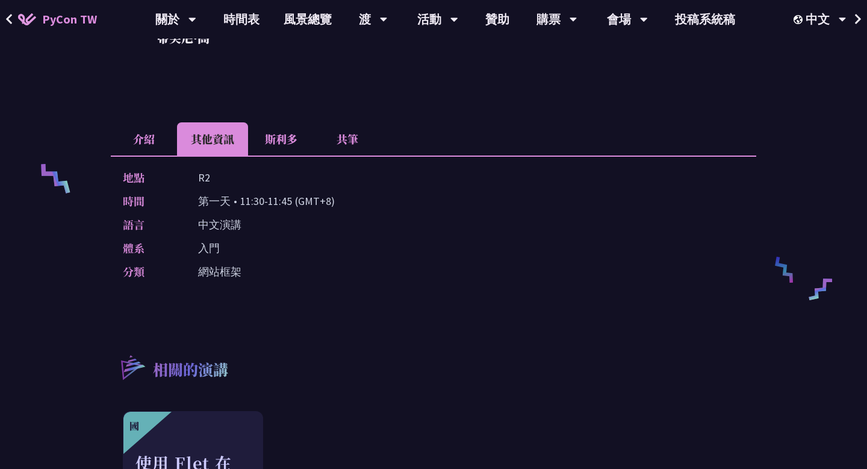
click at [279, 139] on font "斯利多" at bounding box center [281, 139] width 33 height 16
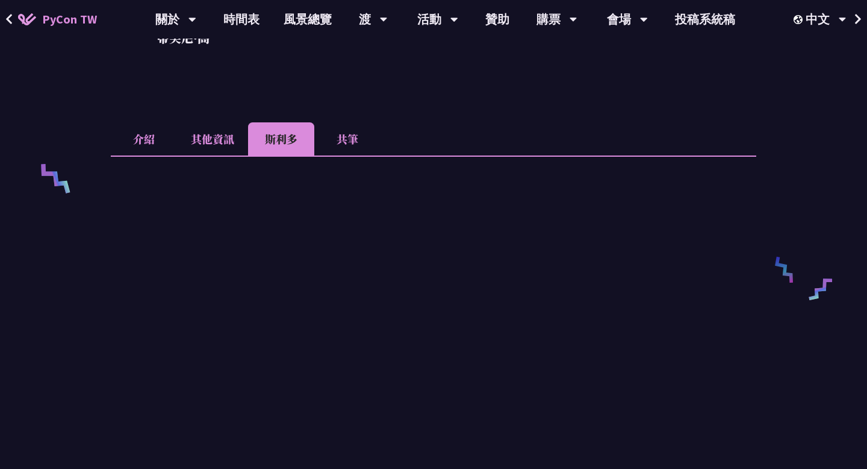
click at [190, 137] on li "其他資訊" at bounding box center [212, 138] width 71 height 33
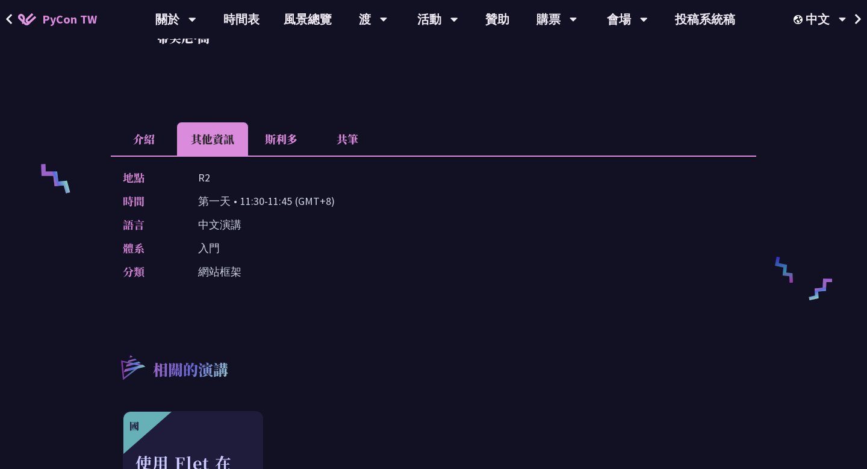
click at [131, 131] on li "介紹" at bounding box center [144, 138] width 66 height 33
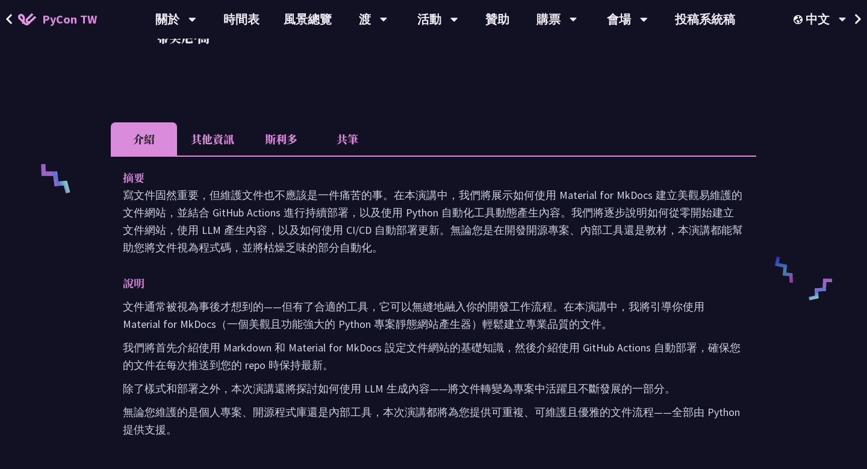
click at [219, 138] on font "其他資訊" at bounding box center [212, 139] width 43 height 16
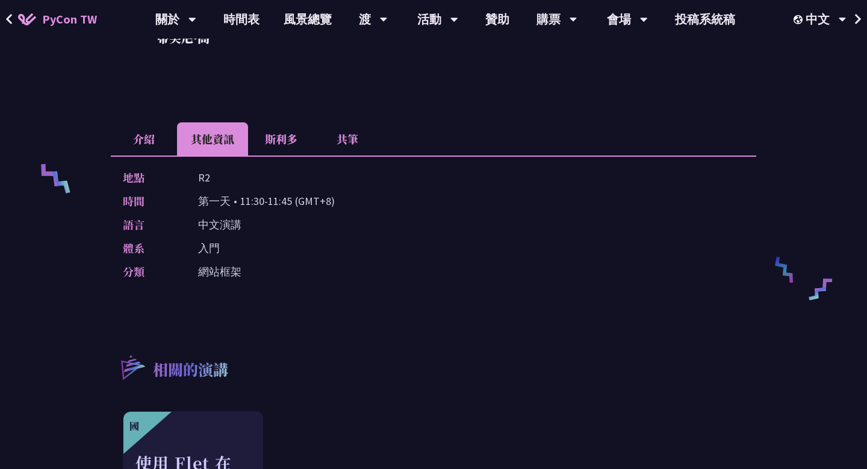
click at [296, 133] on font "斯利多" at bounding box center [281, 139] width 33 height 16
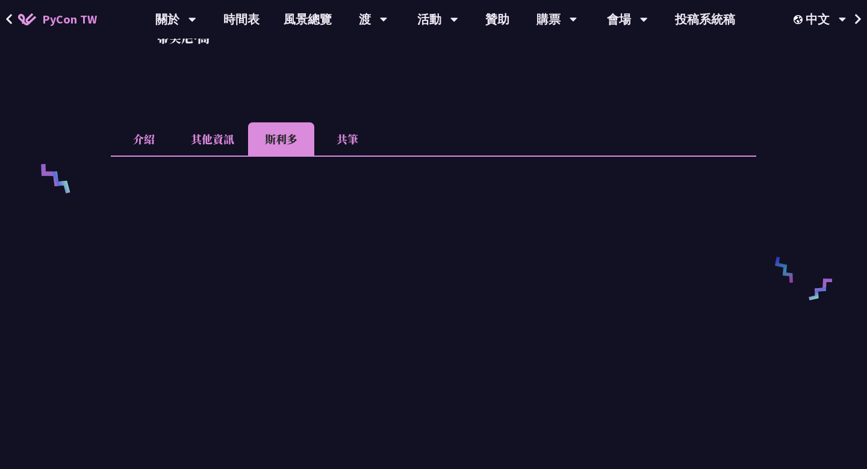
click at [211, 142] on font "其他資訊" at bounding box center [212, 139] width 43 height 16
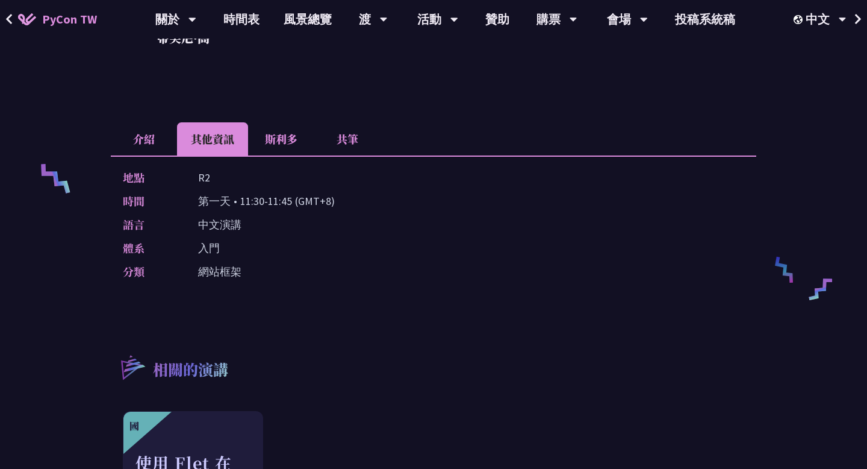
click at [148, 144] on font "介紹" at bounding box center [144, 139] width 22 height 16
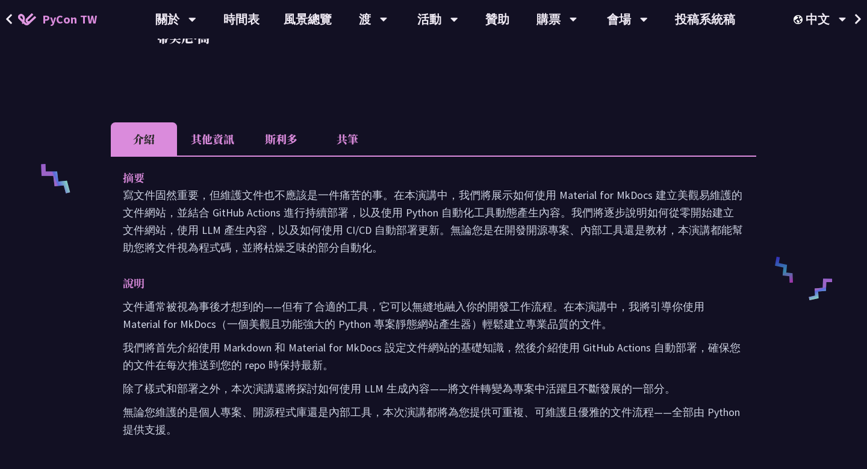
click at [351, 142] on font "共筆" at bounding box center [348, 139] width 22 height 16
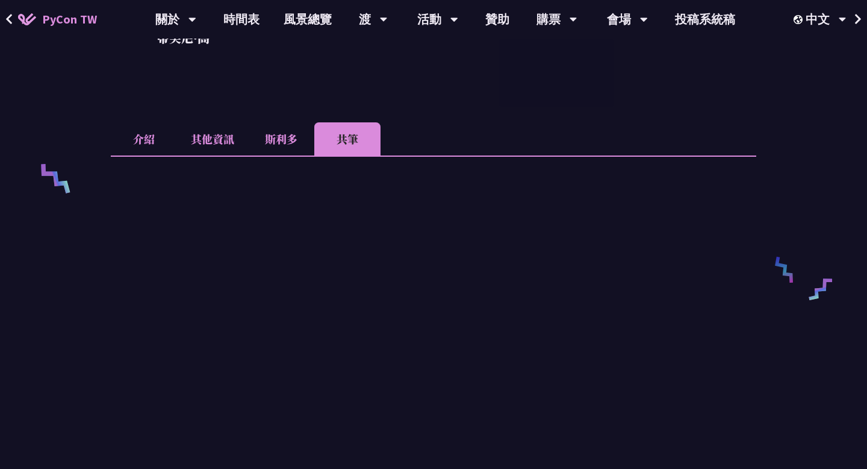
scroll to position [0, 0]
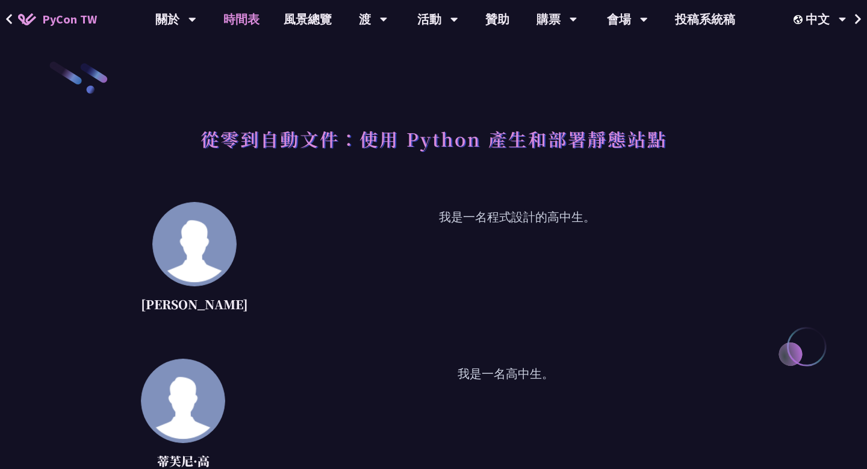
click at [223, 16] on font "時間表" at bounding box center [241, 18] width 36 height 15
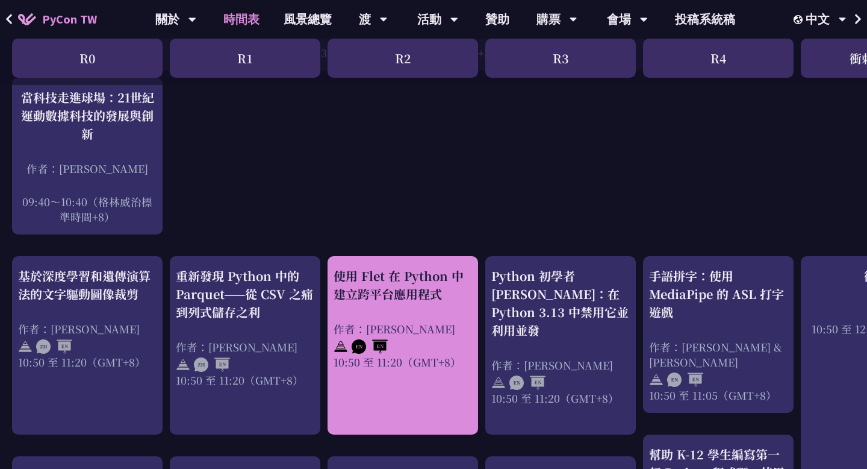
scroll to position [475, 0]
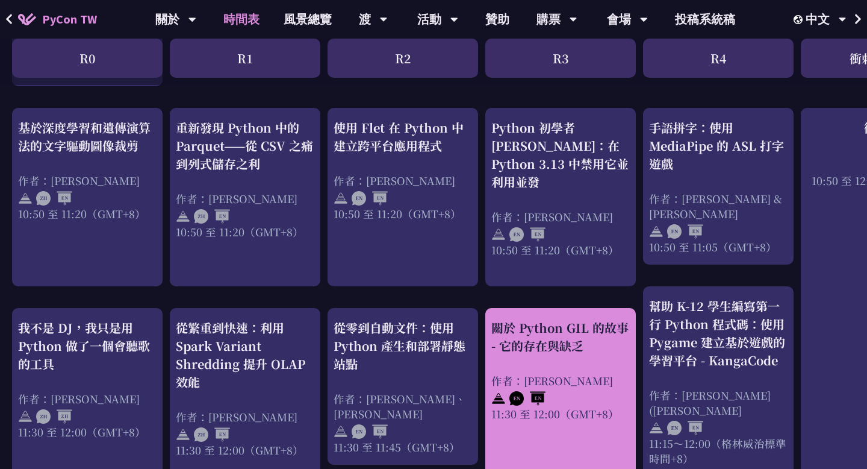
click at [590, 341] on div "關於 Python GIL 的故事 - 它的存在與缺乏 作者：Cheuk Ting Ho 11:30 至 12:00（GMT+8）" at bounding box center [560, 370] width 139 height 102
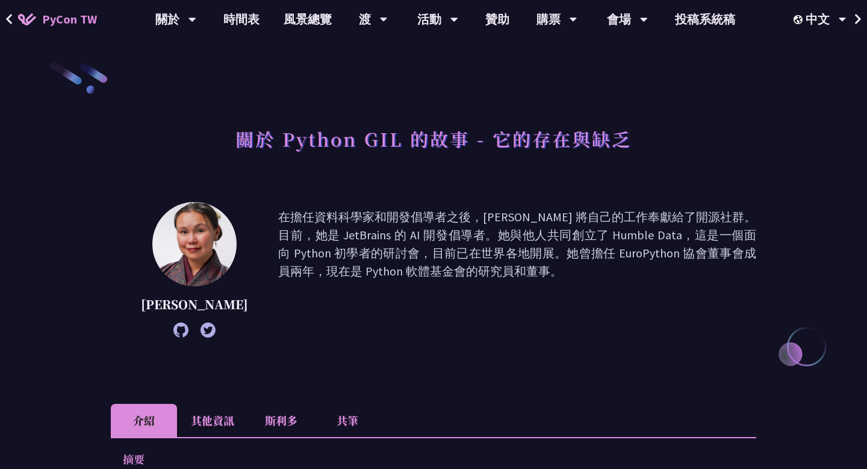
scroll to position [294, 0]
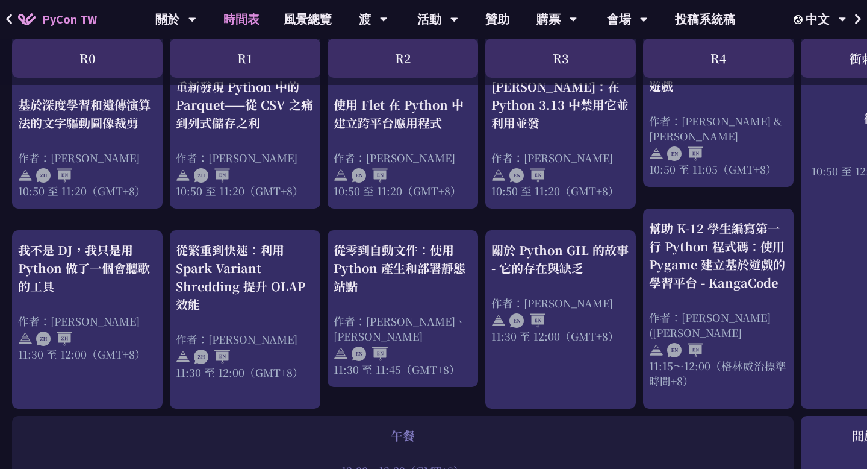
scroll to position [553, 0]
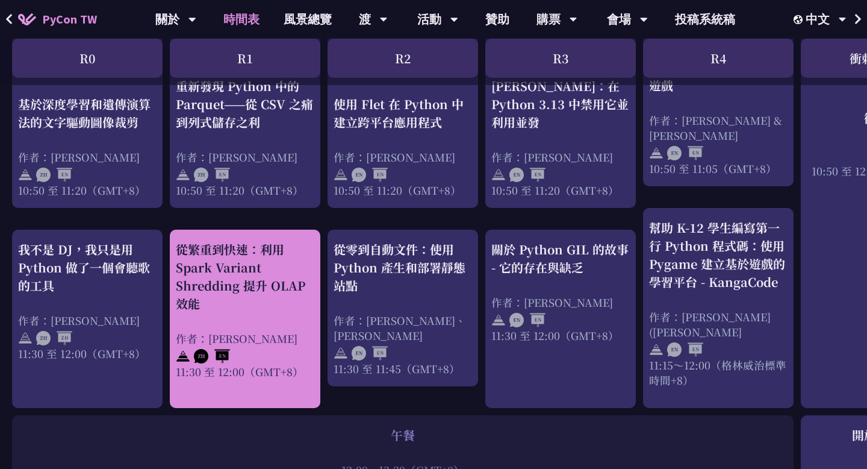
click at [229, 292] on div "從繁重到快速：利用 Spark Variant Shredding 提升 OLAP 效能" at bounding box center [245, 276] width 139 height 72
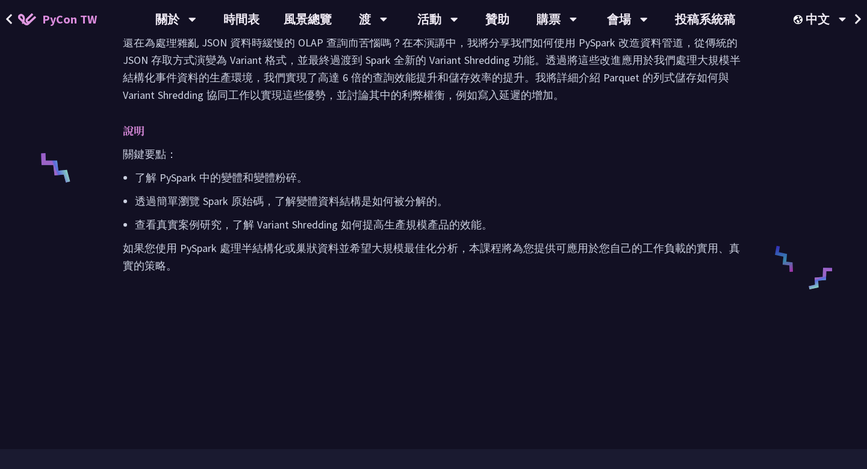
scroll to position [433, 0]
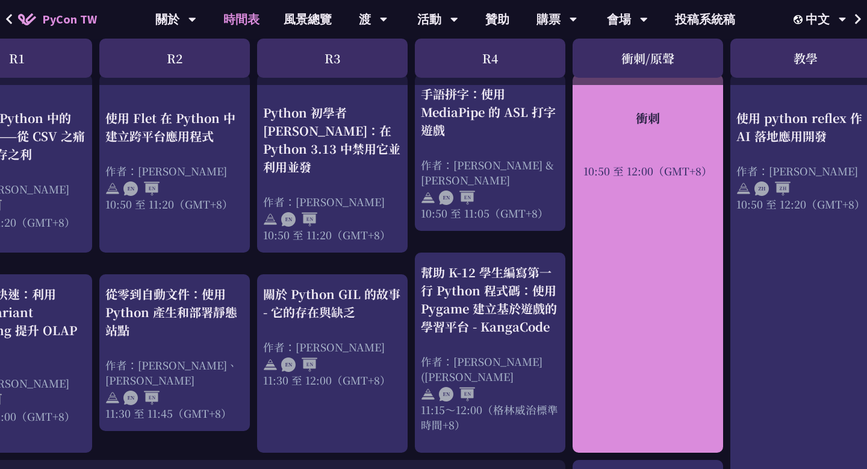
scroll to position [508, 262]
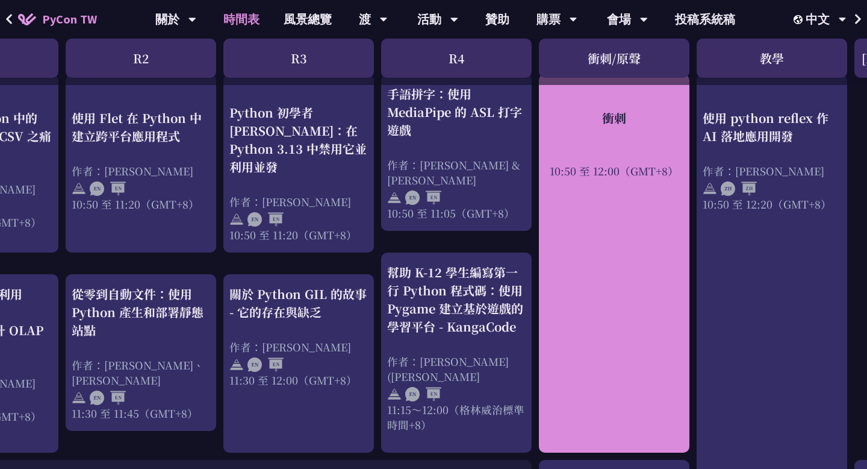
click at [772, 195] on div at bounding box center [772, 187] width 139 height 18
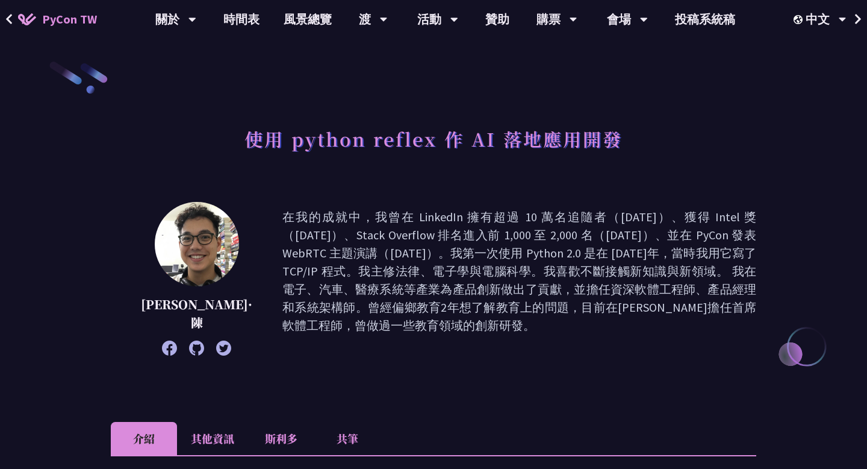
scroll to position [354, 0]
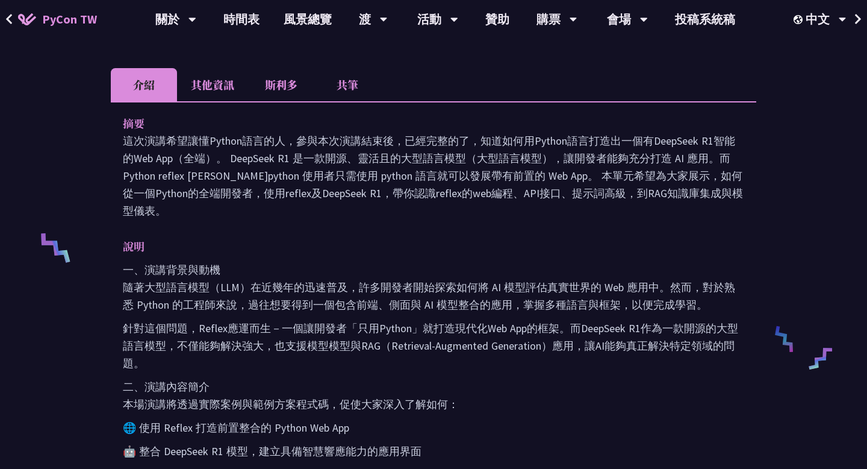
click at [356, 77] on li "共筆" at bounding box center [347, 84] width 66 height 33
